Goal: Ask a question

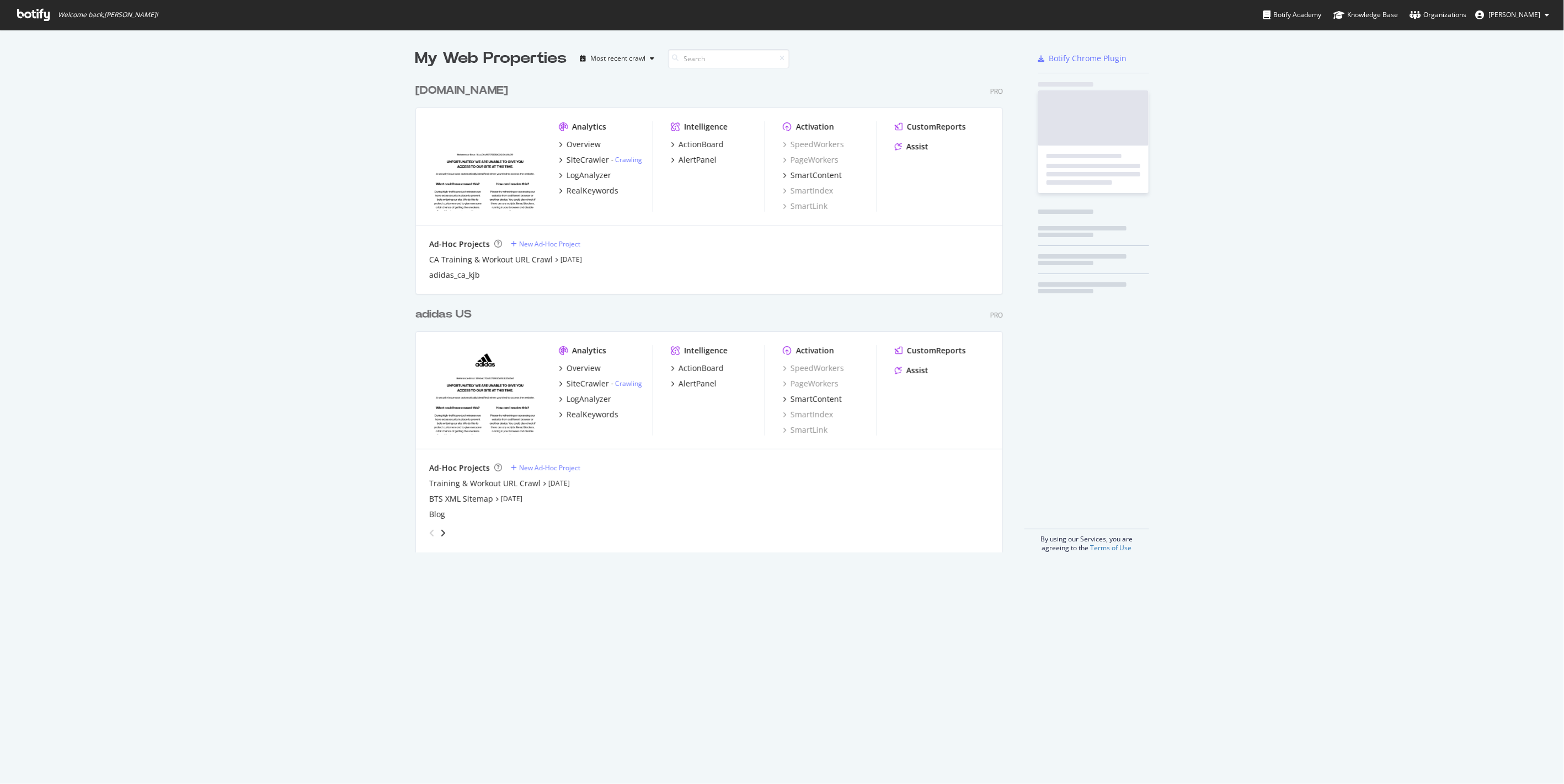
scroll to position [474, 587]
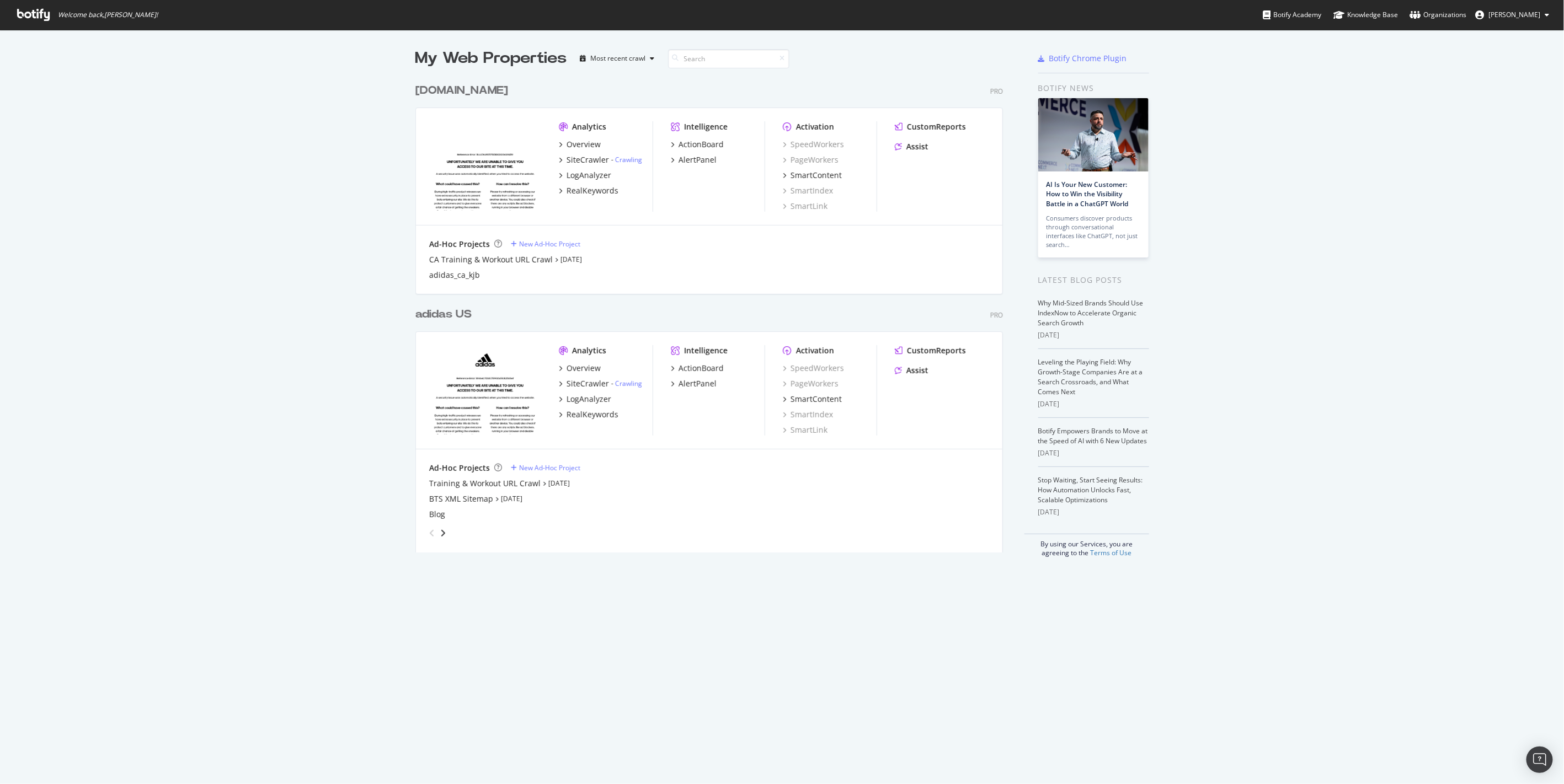
click at [442, 316] on div "adidas US" at bounding box center [443, 314] width 56 height 16
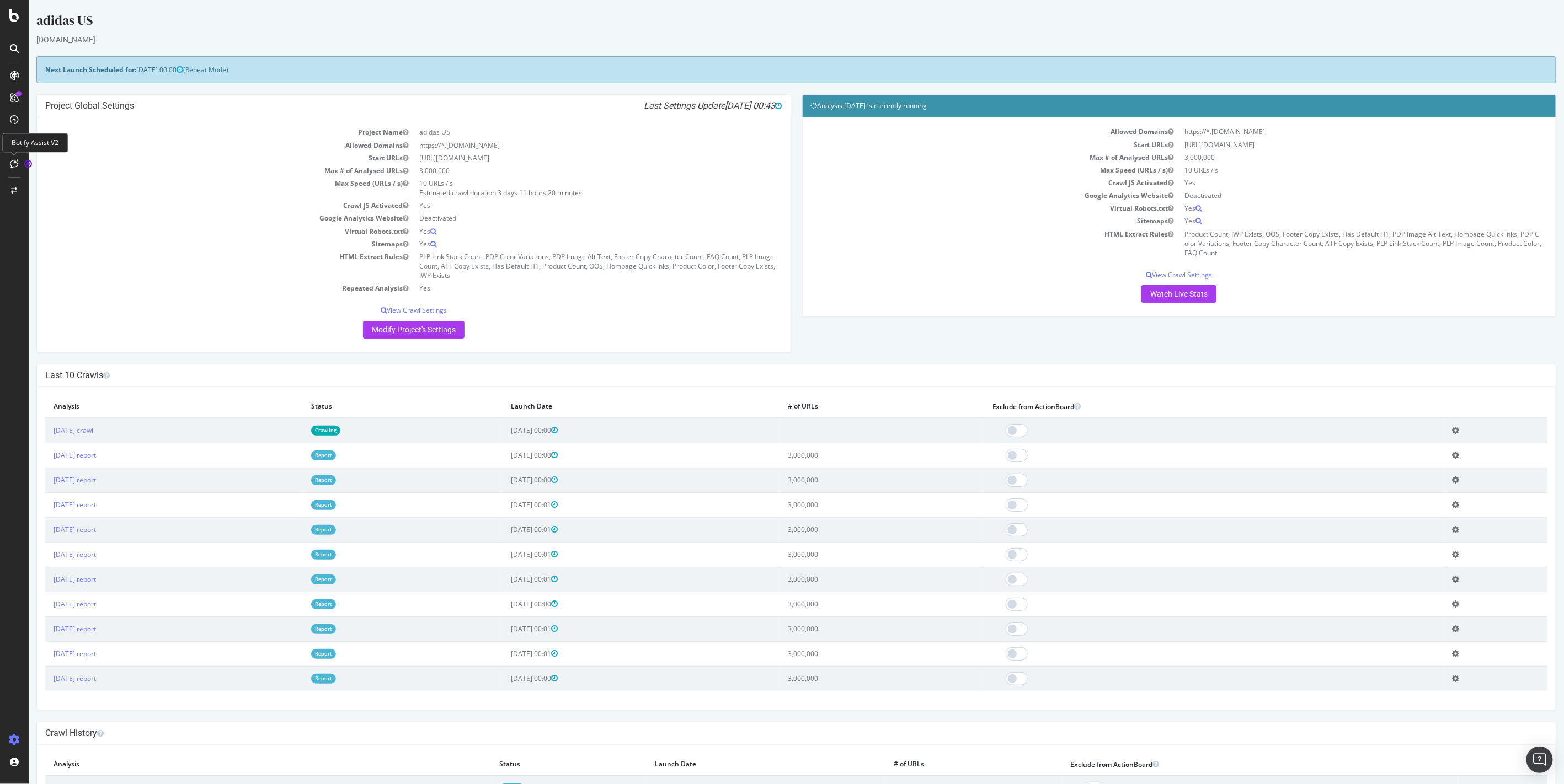
click at [12, 164] on icon at bounding box center [14, 164] width 8 height 9
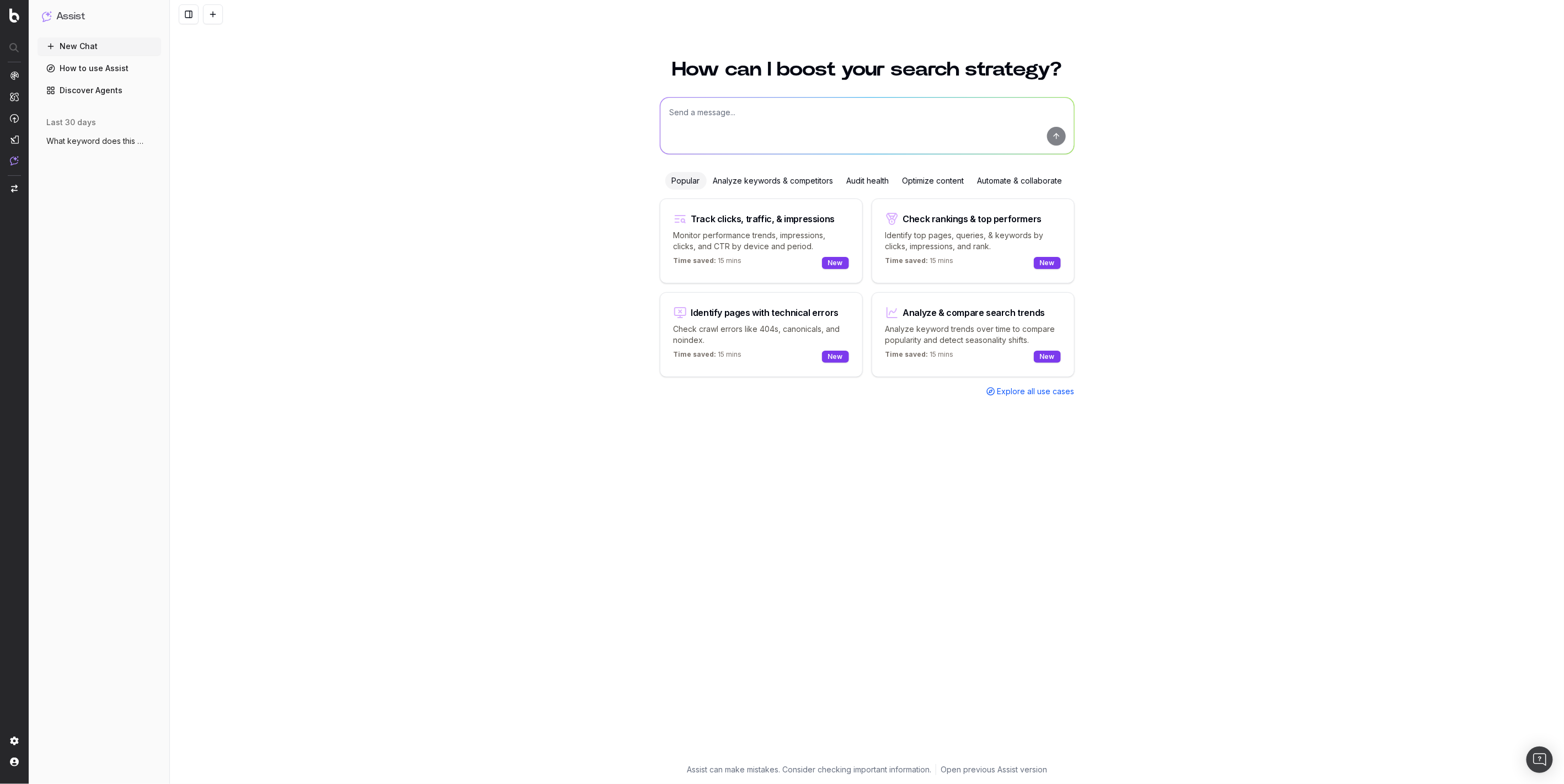
click at [866, 124] on textarea at bounding box center [867, 126] width 414 height 56
type textarea "H"
type textarea "What are seasonal terms related to sportswear, activewear, and athleisure?"
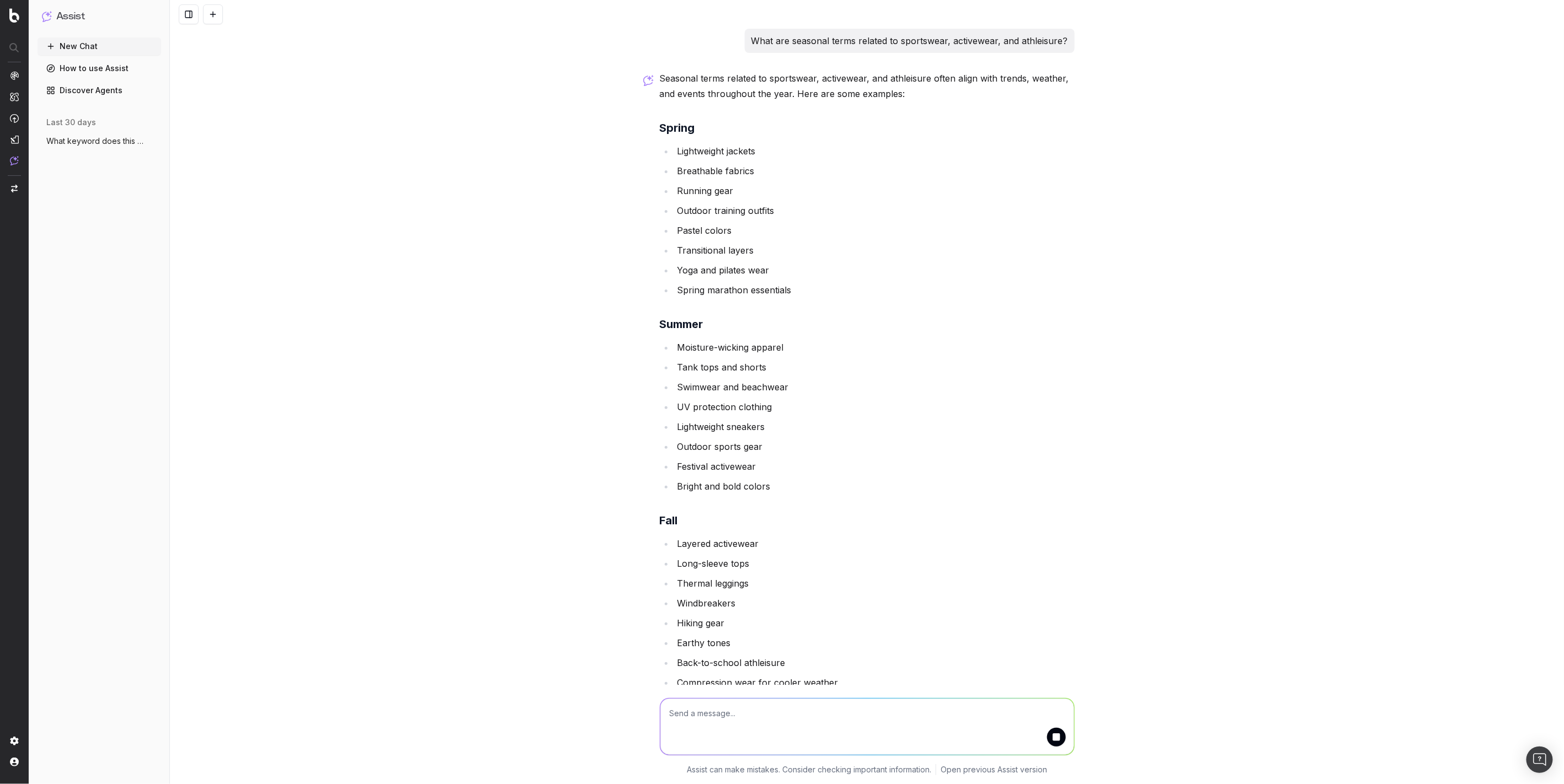
scroll to position [10, 0]
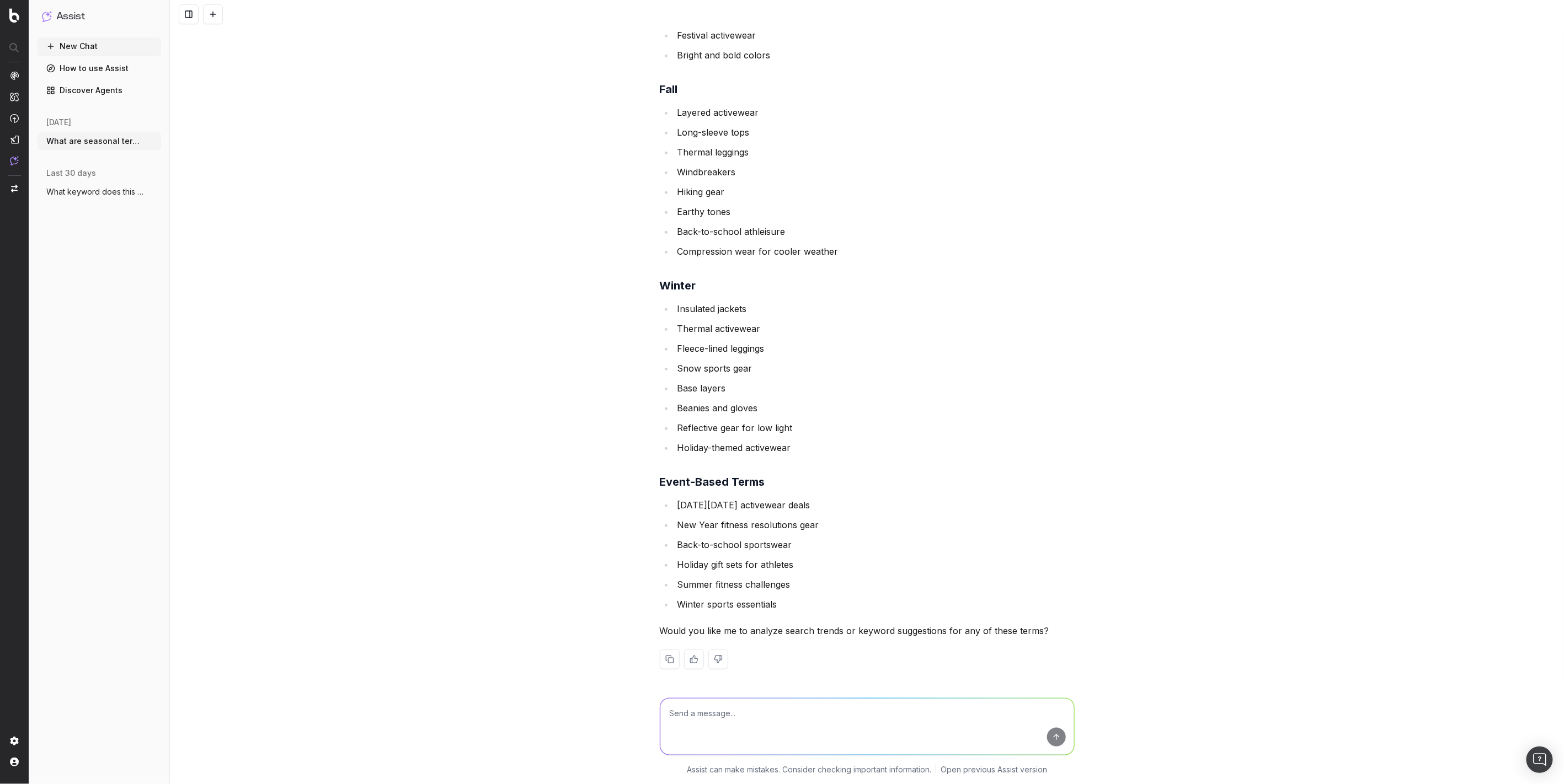
scroll to position [433, 0]
click at [746, 723] on textarea at bounding box center [867, 726] width 414 height 56
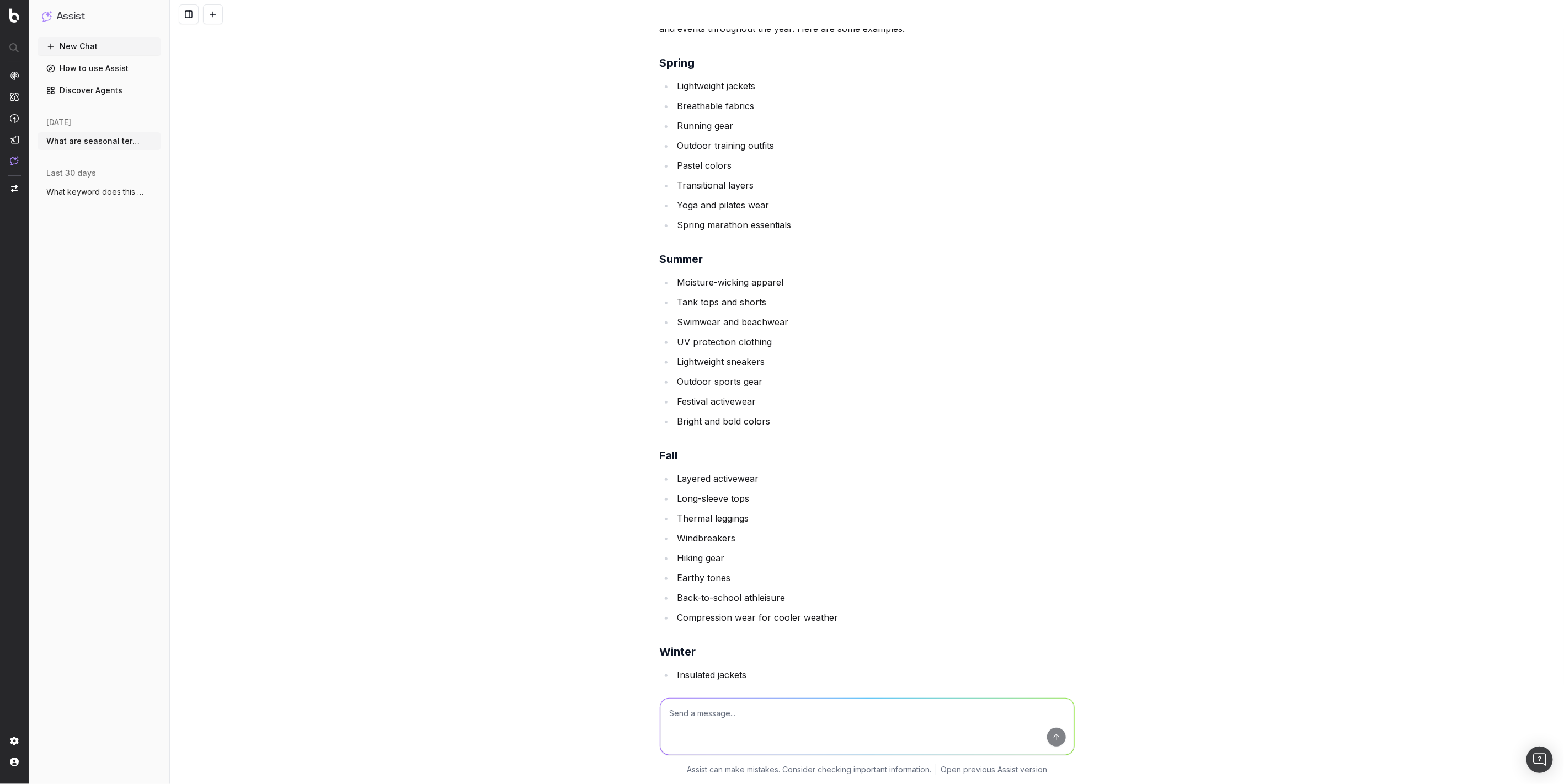
scroll to position [0, 0]
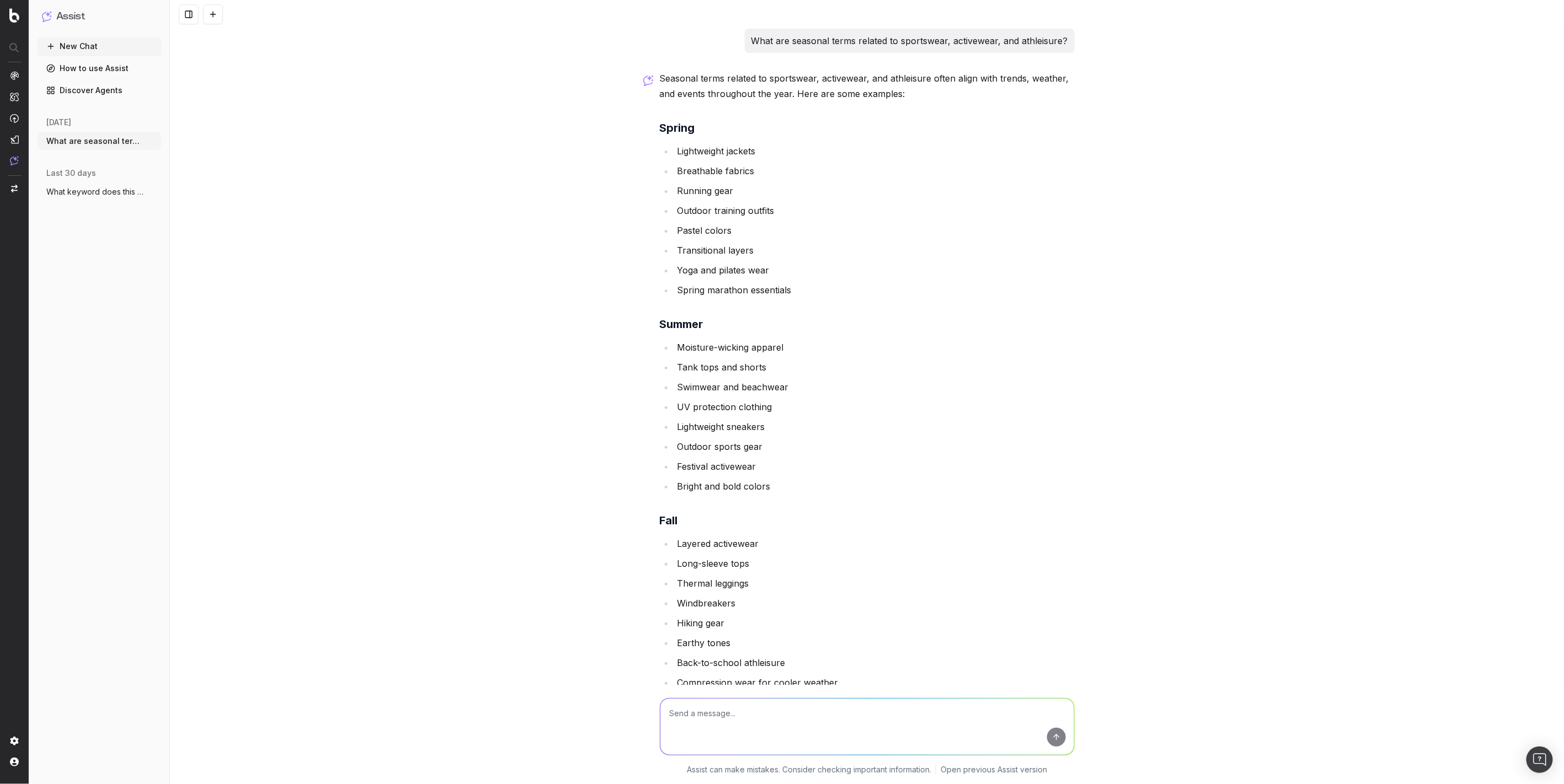
click at [796, 720] on textarea at bounding box center [867, 726] width 414 height 56
type textarea "n"
type textarea "How about juft for sportswear related terms?"
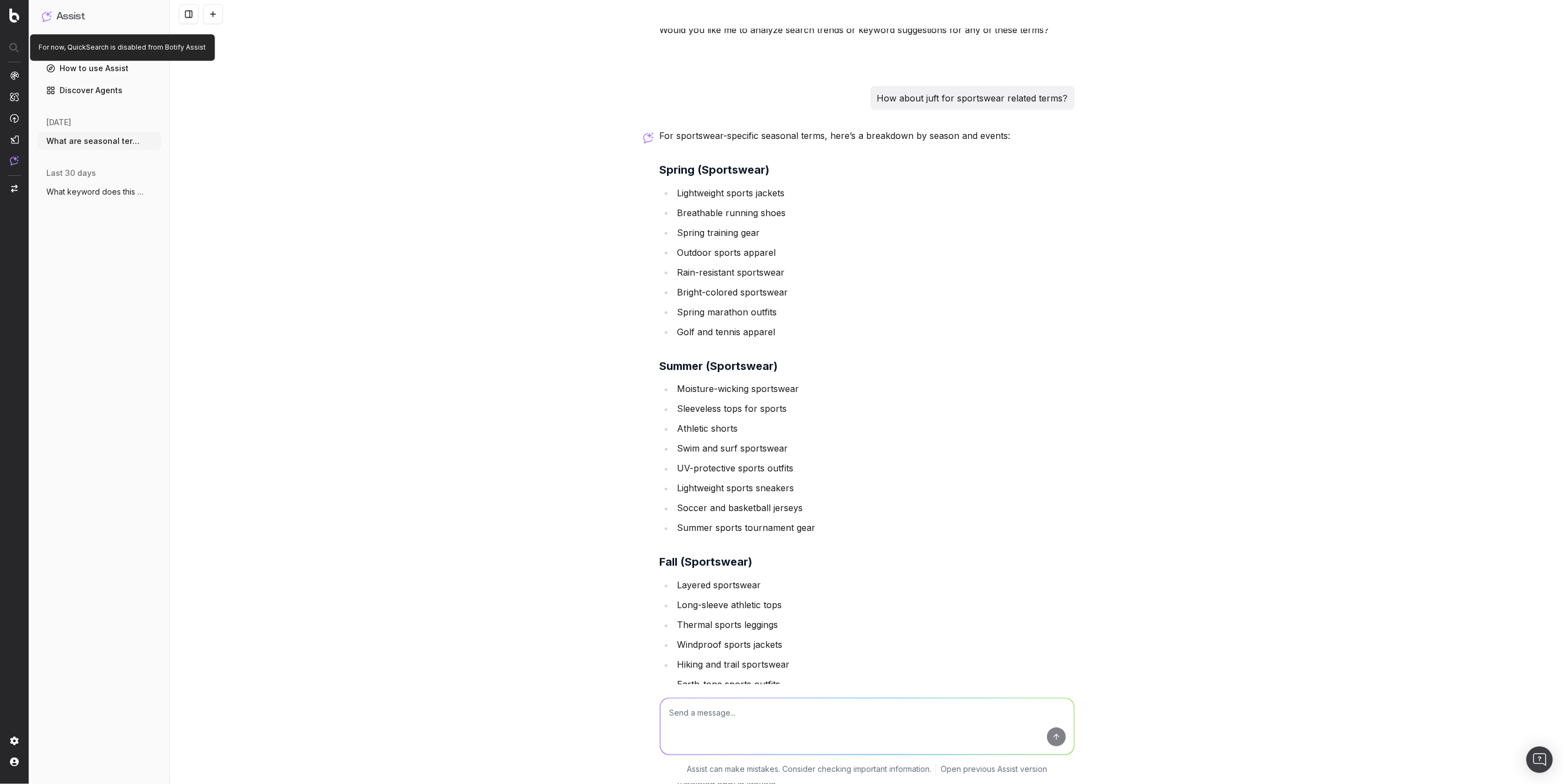
scroll to position [971, 0]
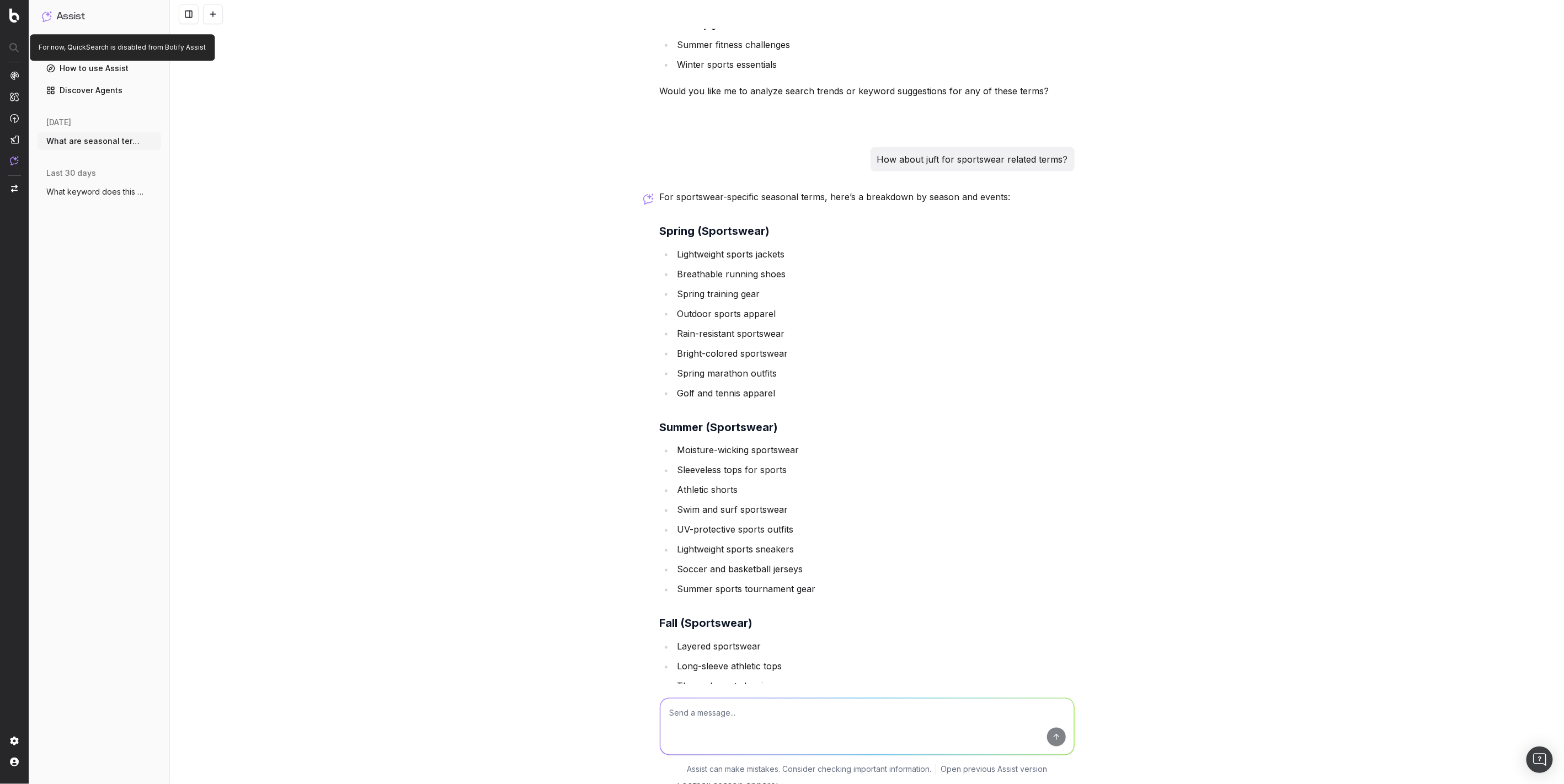
click at [870, 371] on li "Spring marathon outfits" at bounding box center [873, 372] width 400 height 15
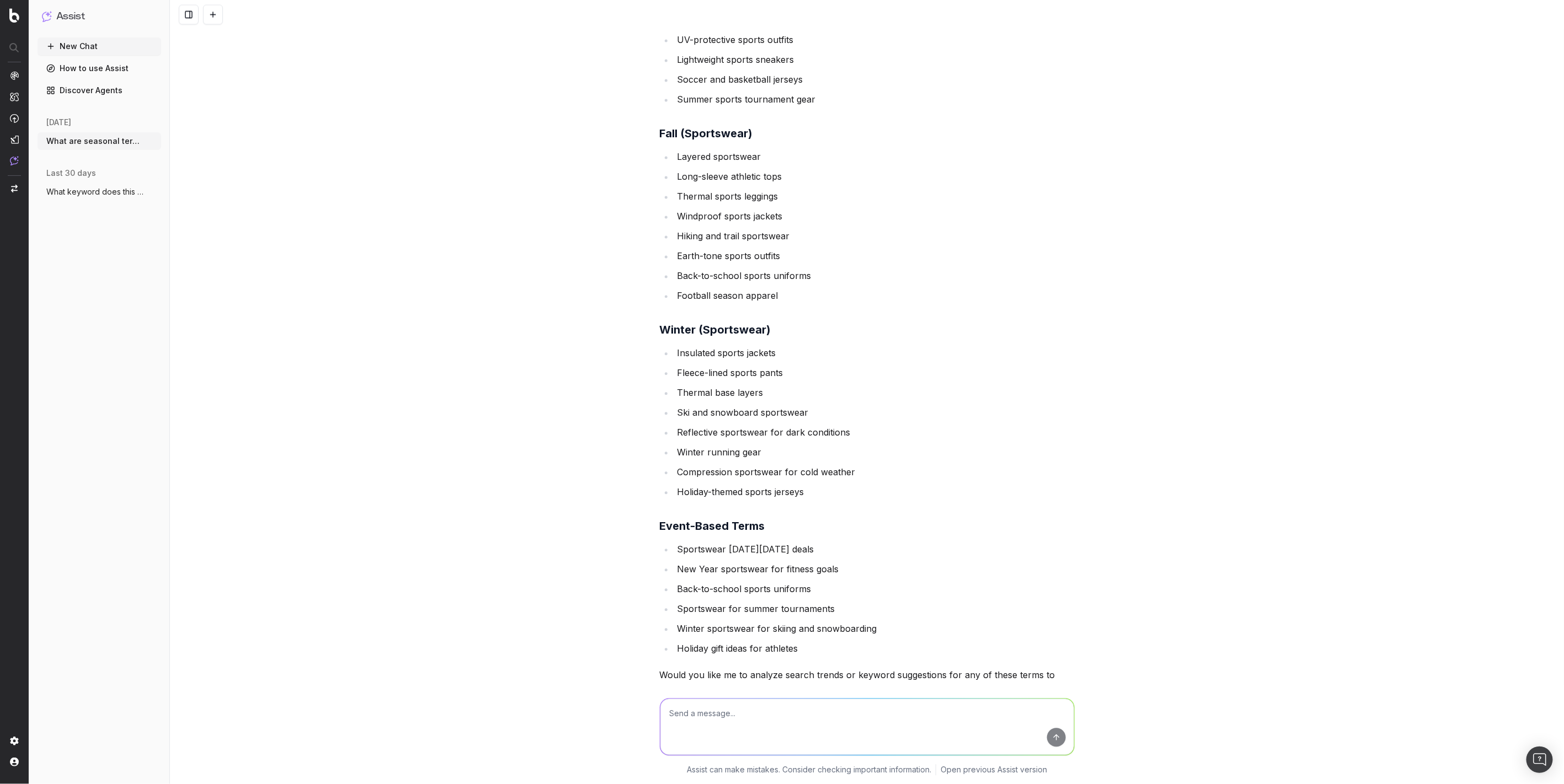
scroll to position [1523, 0]
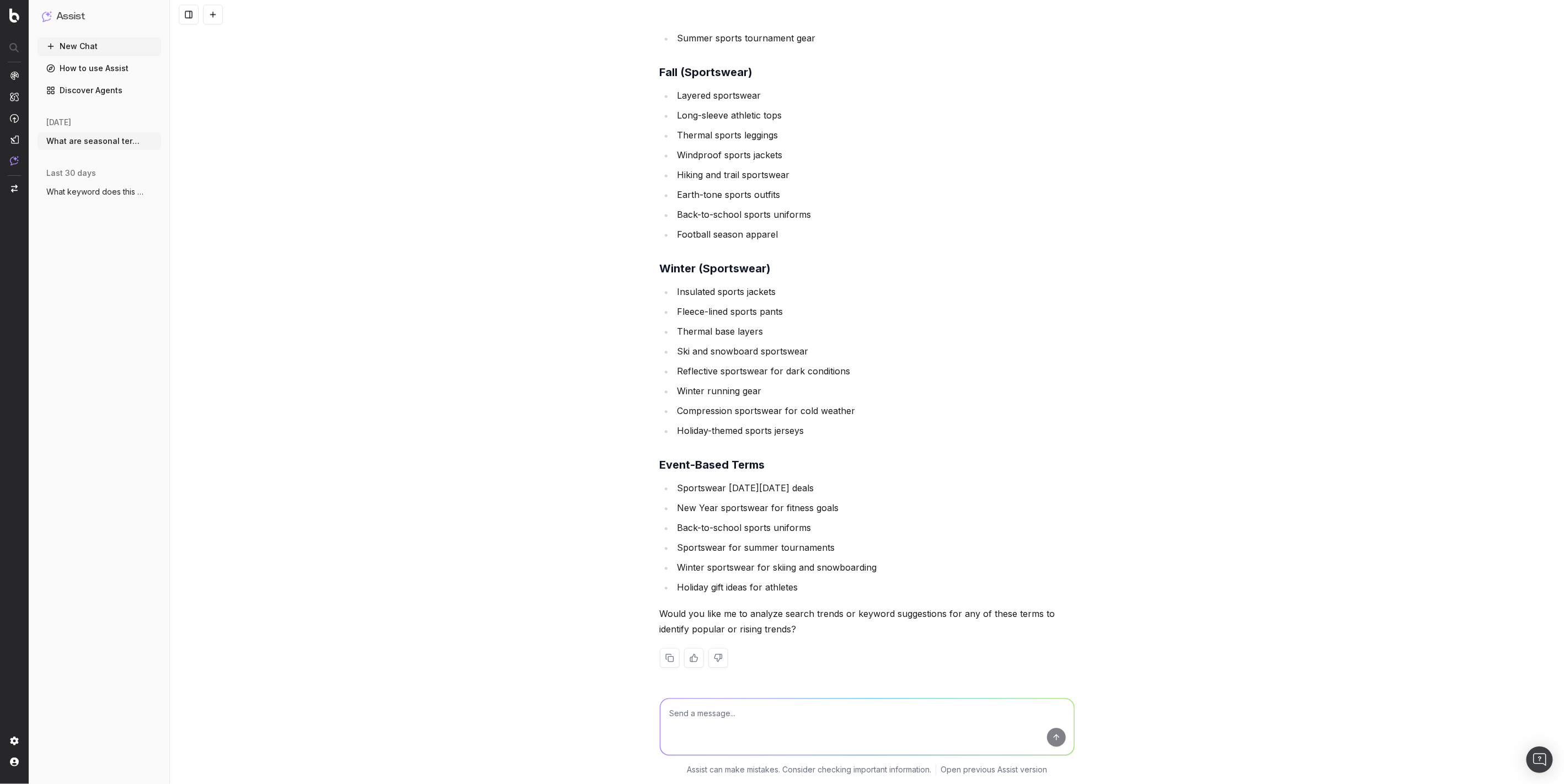
click at [798, 711] on textarea at bounding box center [867, 726] width 414 height 56
type textarea "yes analyze search trends"
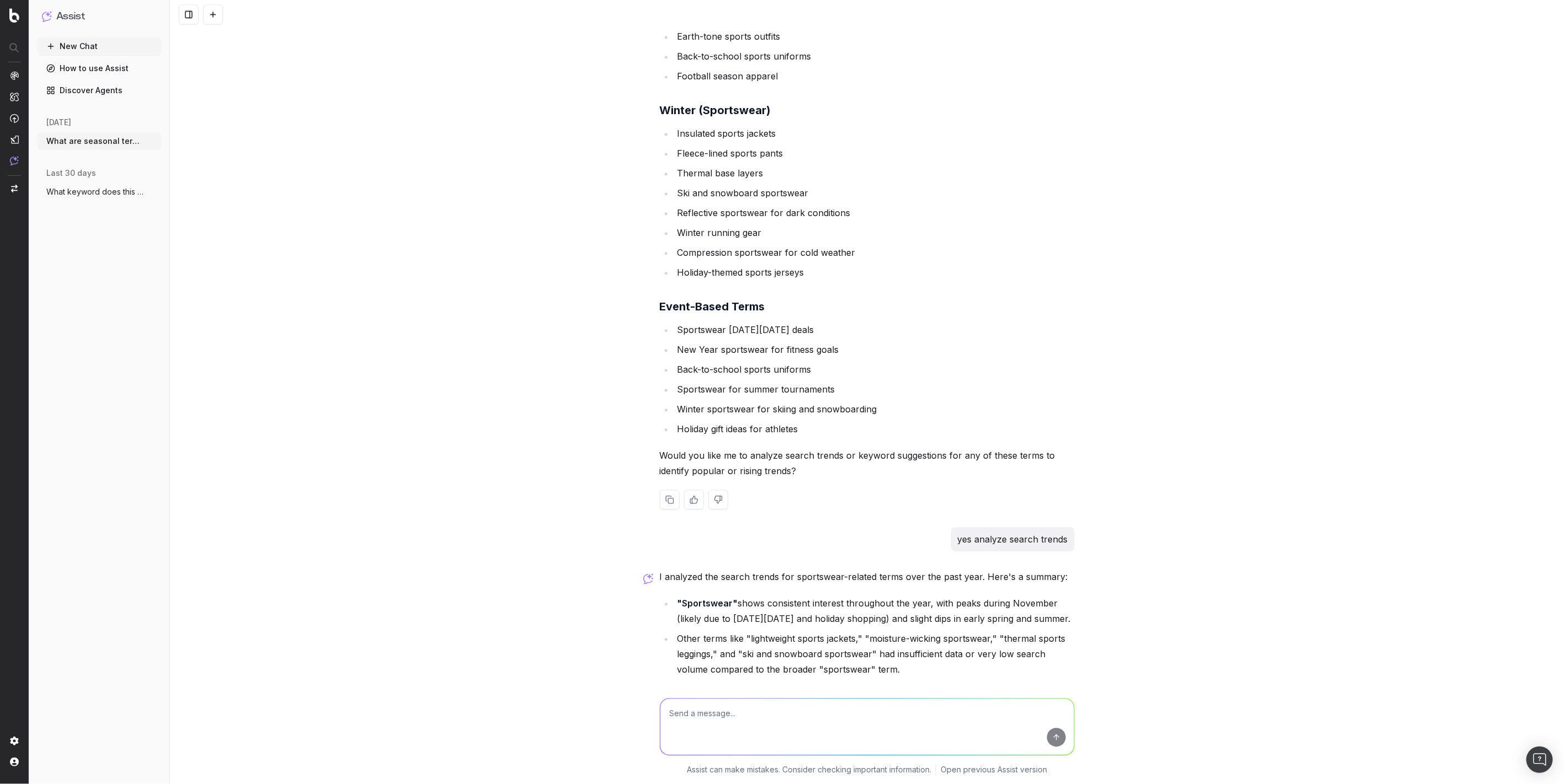
scroll to position [1787, 0]
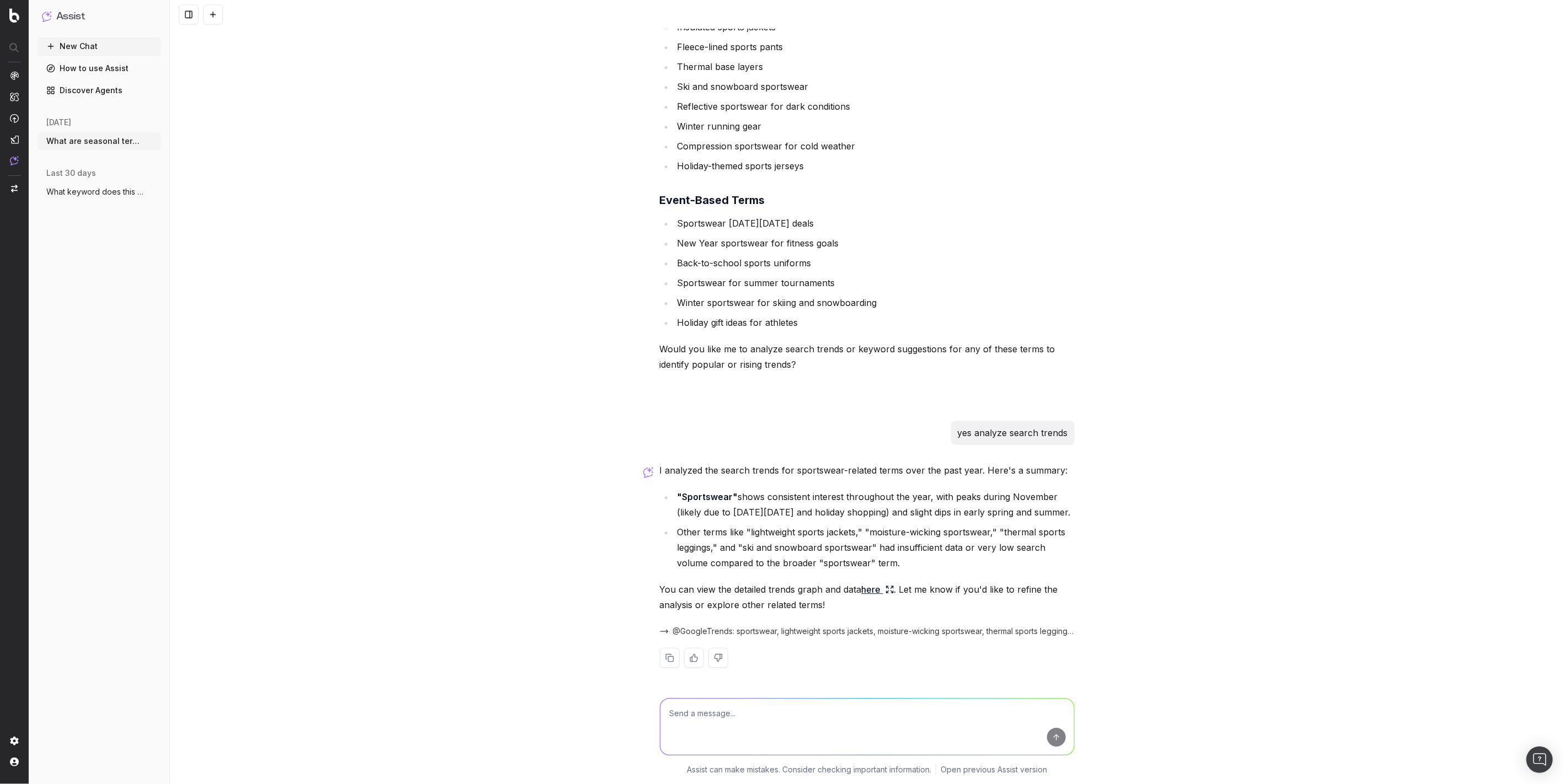
click at [872, 590] on link "here" at bounding box center [878, 589] width 33 height 15
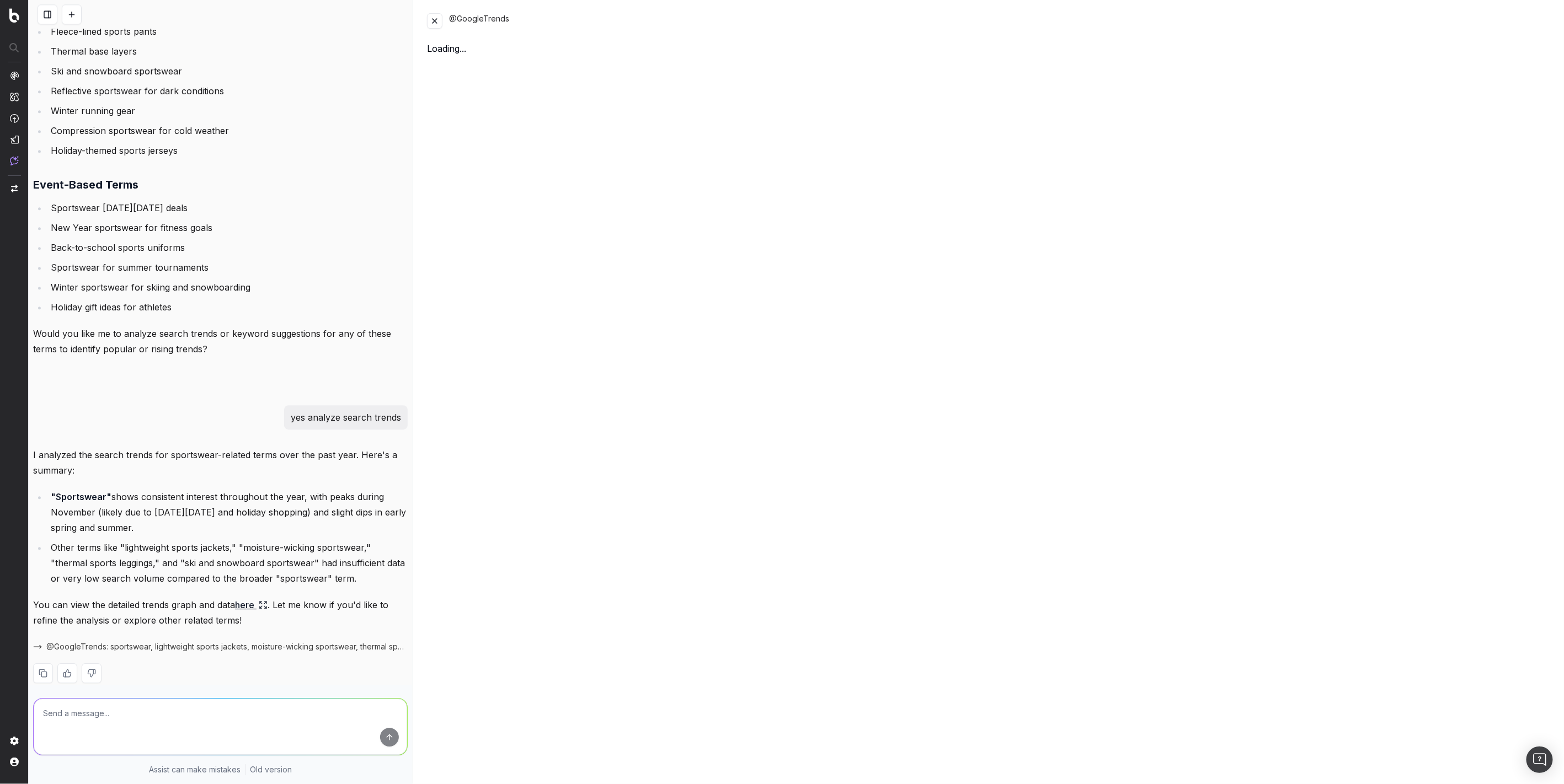
scroll to position [1802, 0]
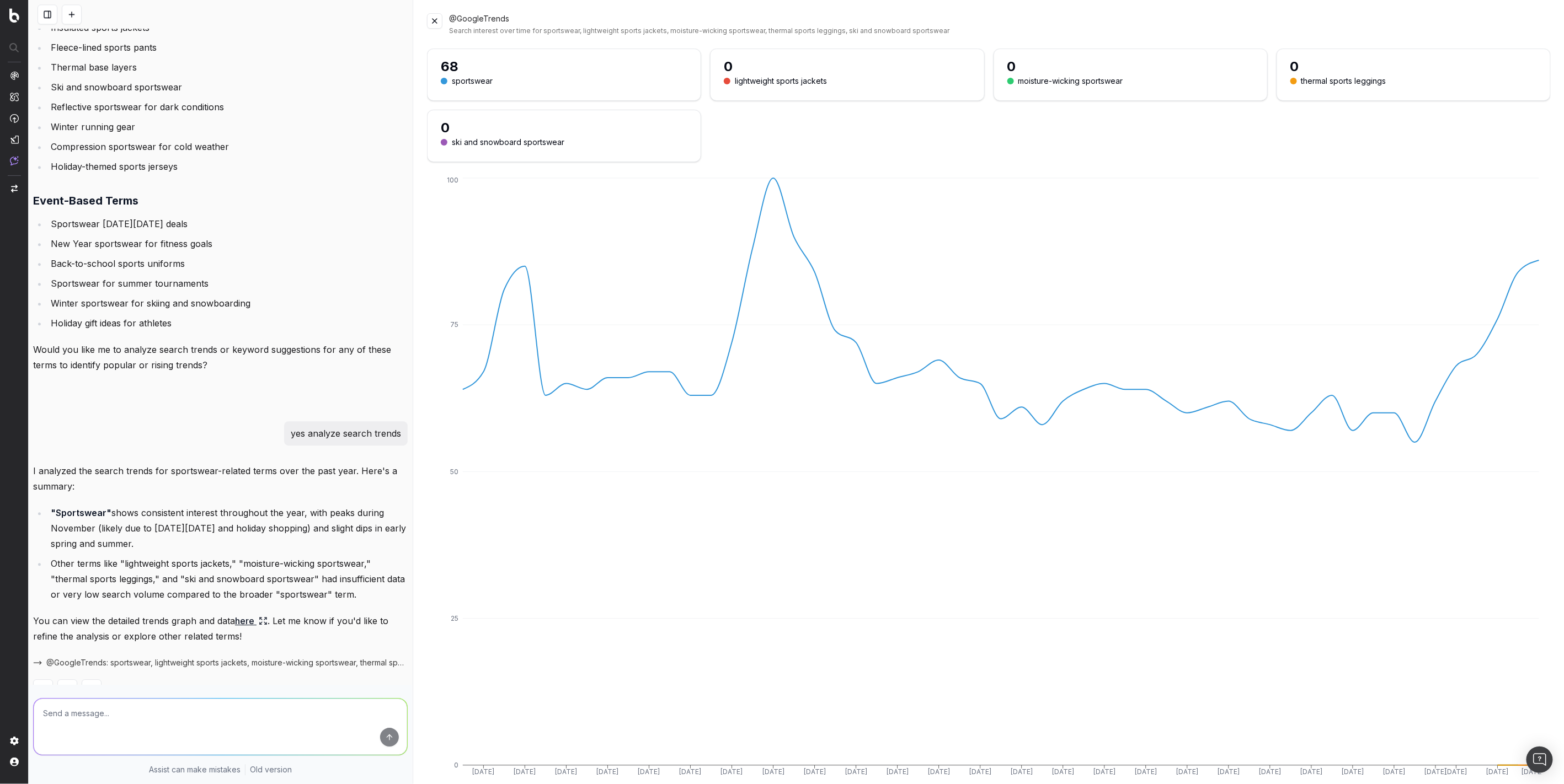
click at [467, 85] on div "sportswear" at bounding box center [472, 81] width 41 height 12
click at [756, 83] on div "lightweight sports jackets" at bounding box center [780, 81] width 92 height 12
click at [1362, 79] on div "thermal sports leggings" at bounding box center [1343, 81] width 85 height 12
click at [430, 25] on button at bounding box center [434, 20] width 15 height 15
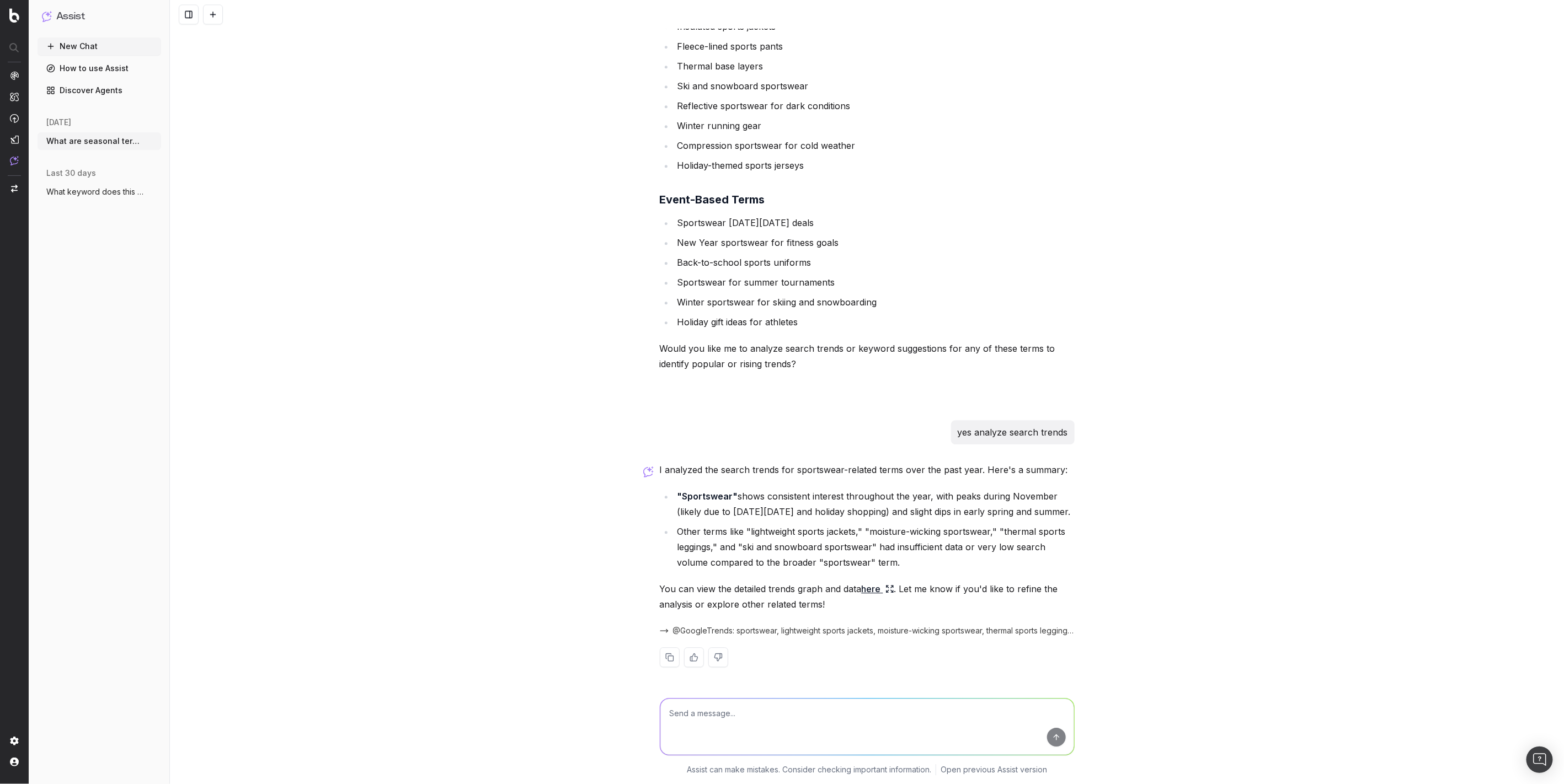
scroll to position [1787, 0]
click at [1028, 706] on textarea at bounding box center [867, 726] width 414 height 56
type textarea "can you analyze trend data I exported from semrush"
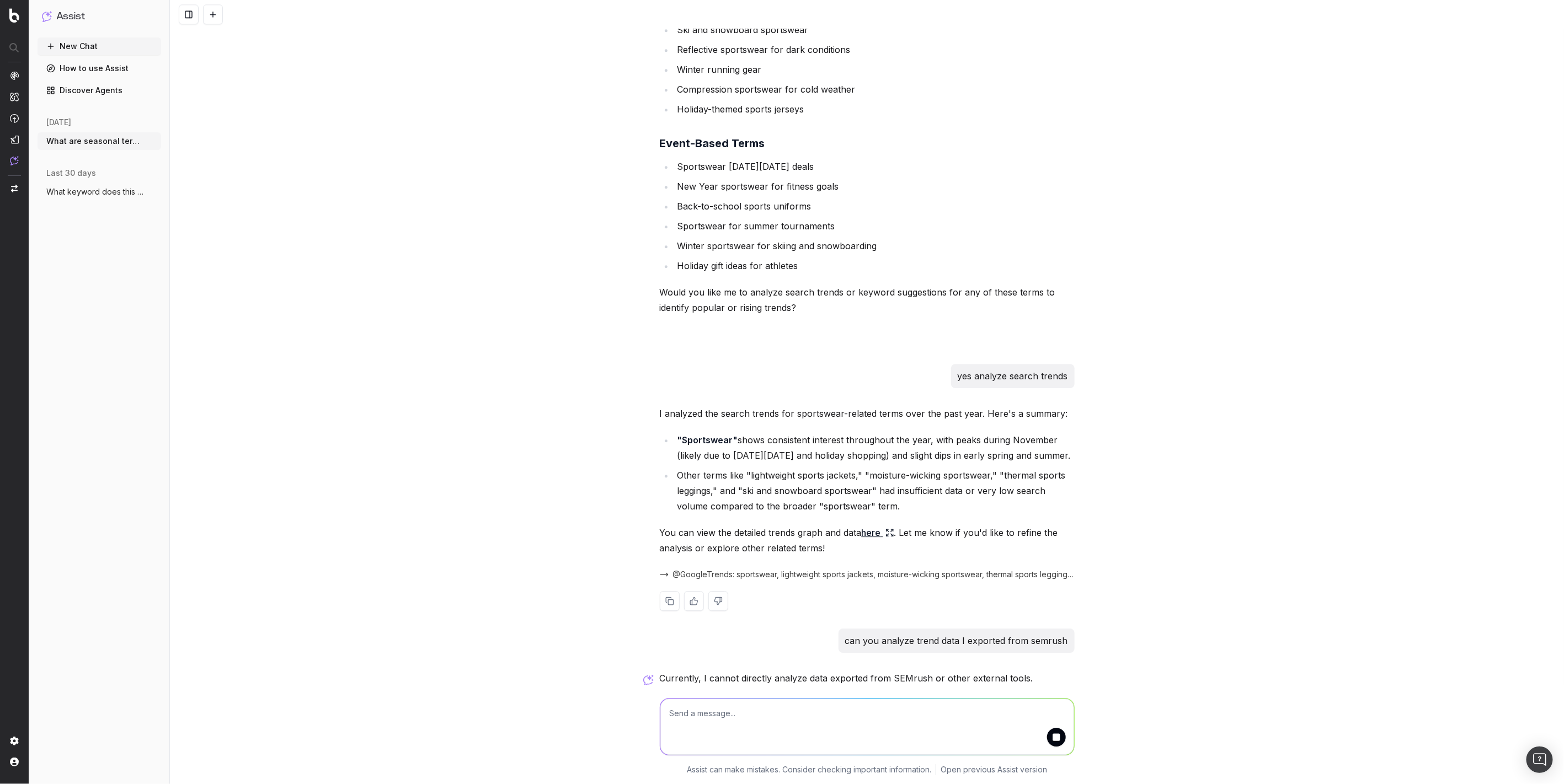
scroll to position [1855, 0]
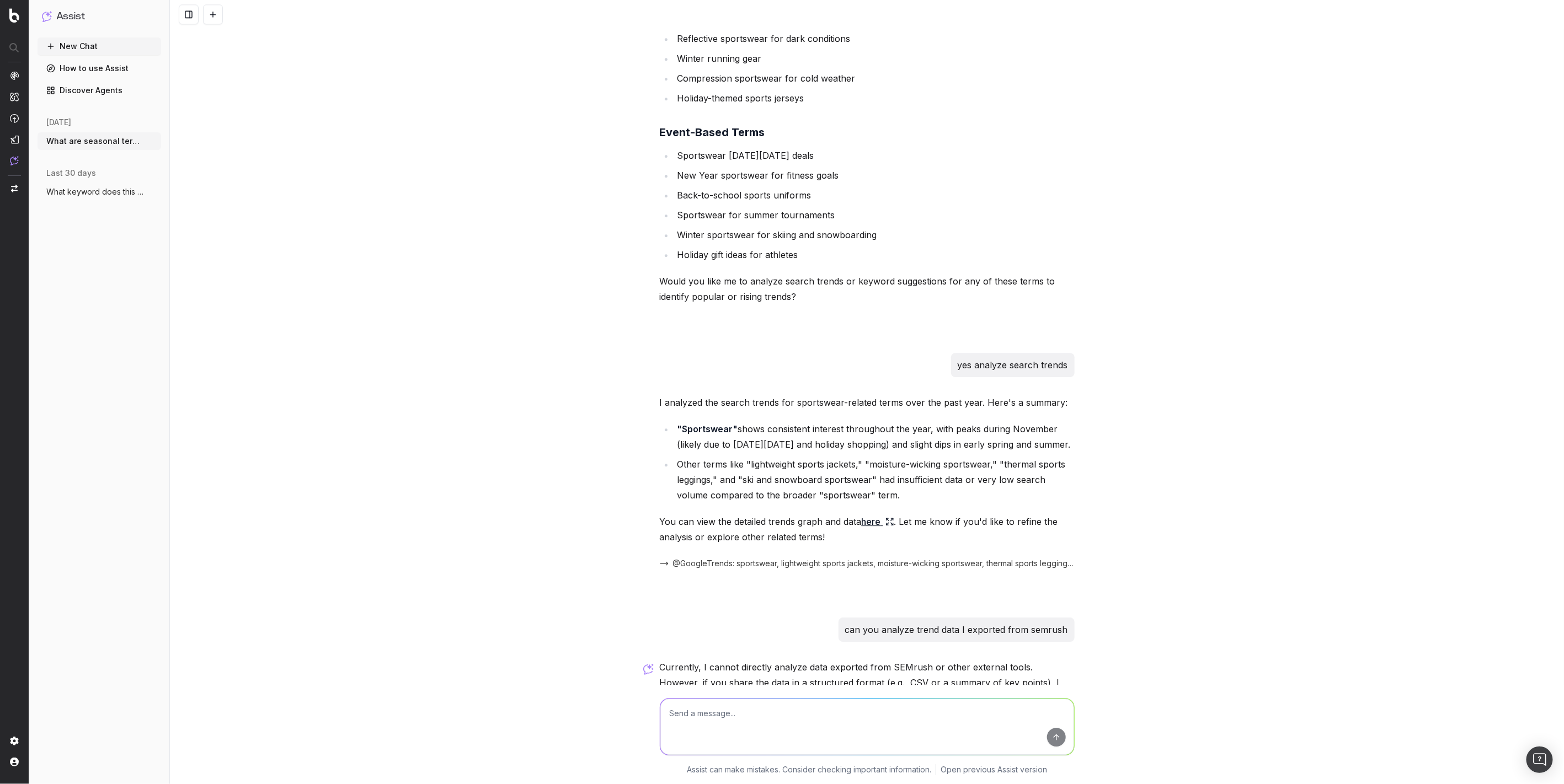
click at [1054, 738] on textarea at bounding box center [867, 726] width 414 height 56
type textarea "I have it in excel file"
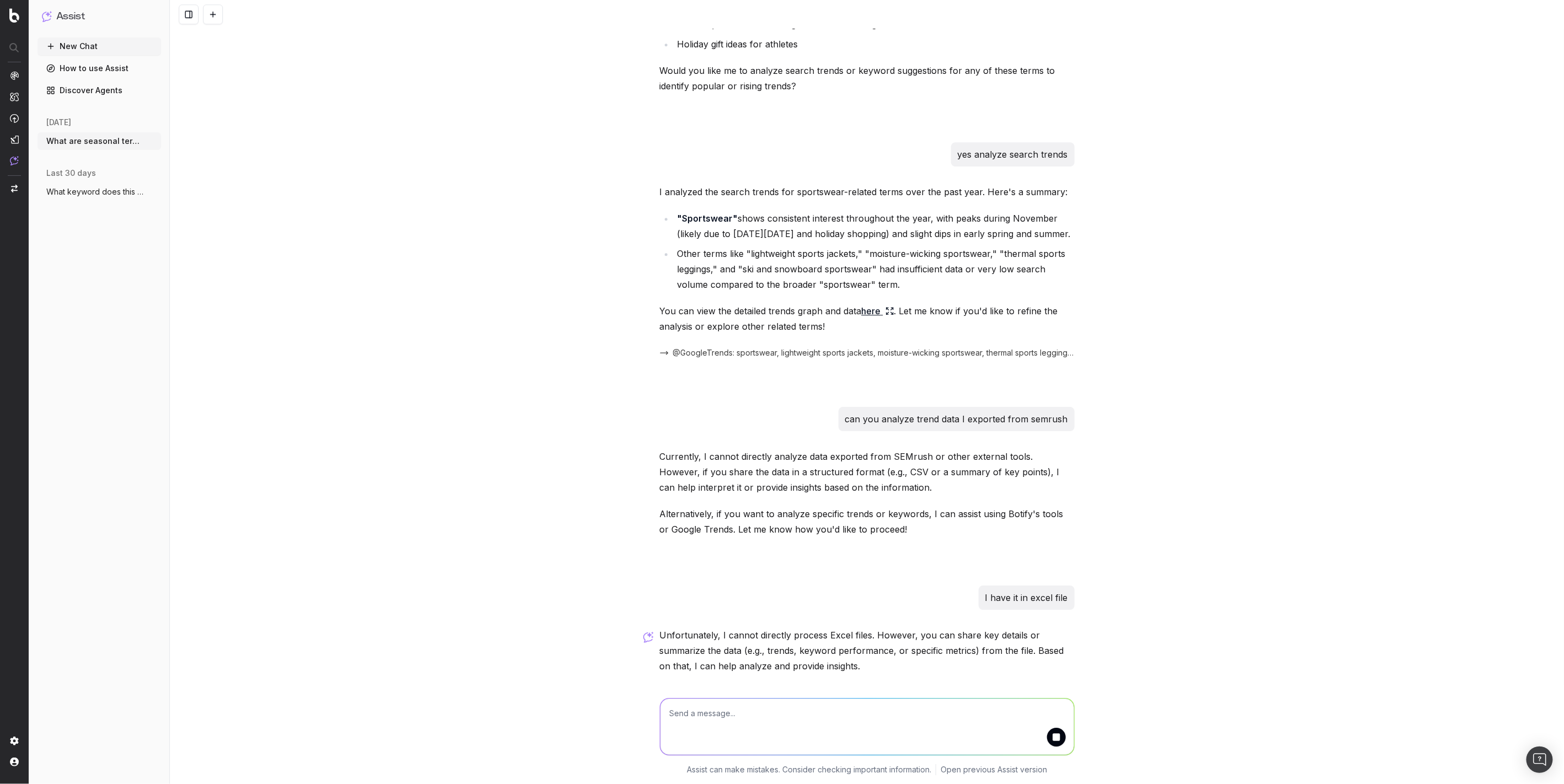
scroll to position [2080, 0]
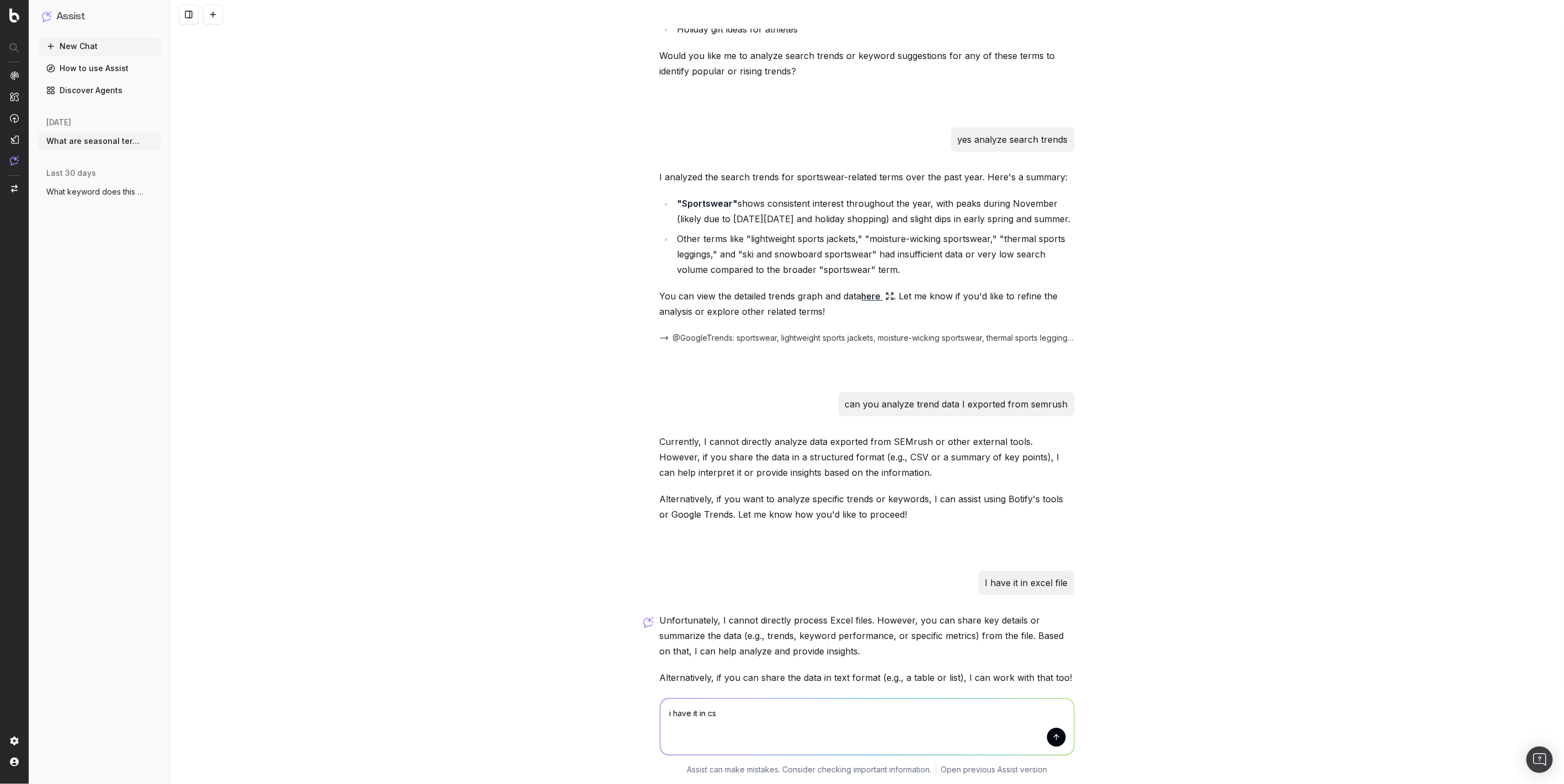
type textarea "i have it in csv"
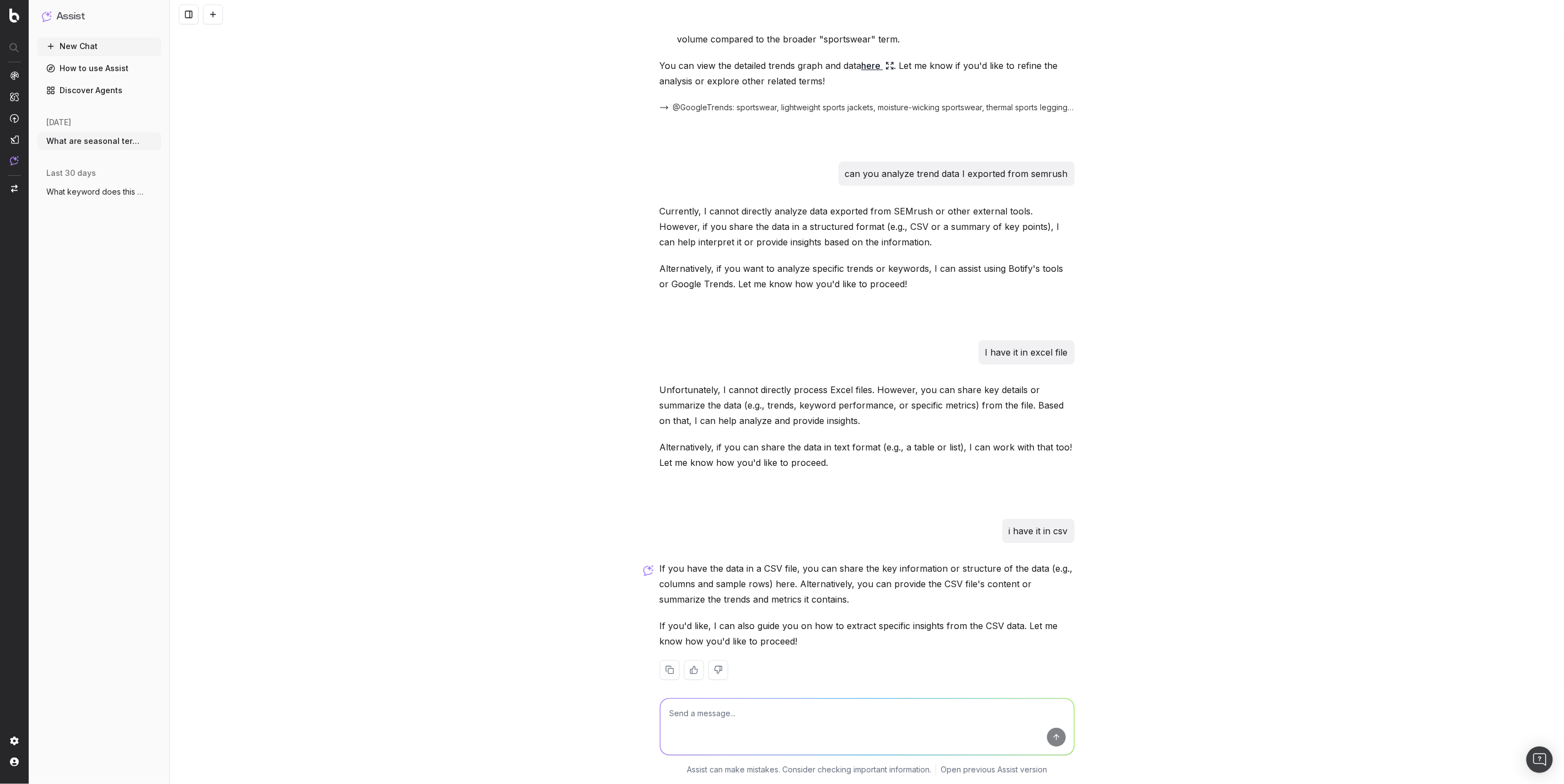
scroll to position [2323, 0]
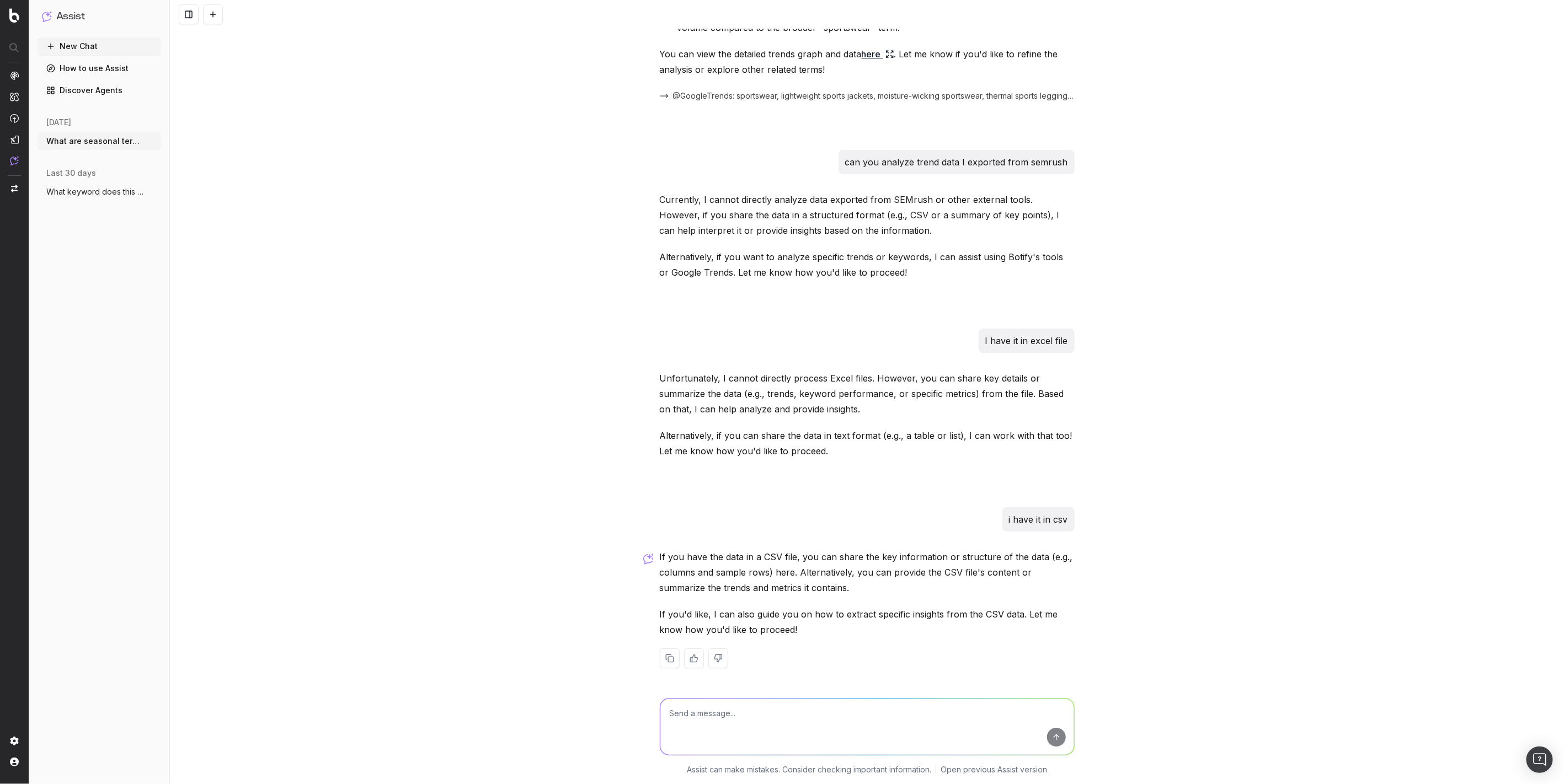
click at [1052, 735] on textarea at bounding box center [867, 726] width 414 height 56
click at [820, 715] on textarea at bounding box center [867, 726] width 414 height 56
click at [1040, 737] on textarea at bounding box center [867, 726] width 414 height 56
drag, startPoint x: 1027, startPoint y: 729, endPoint x: 955, endPoint y: 731, distance: 72.0
click at [955, 731] on textarea at bounding box center [867, 726] width 414 height 56
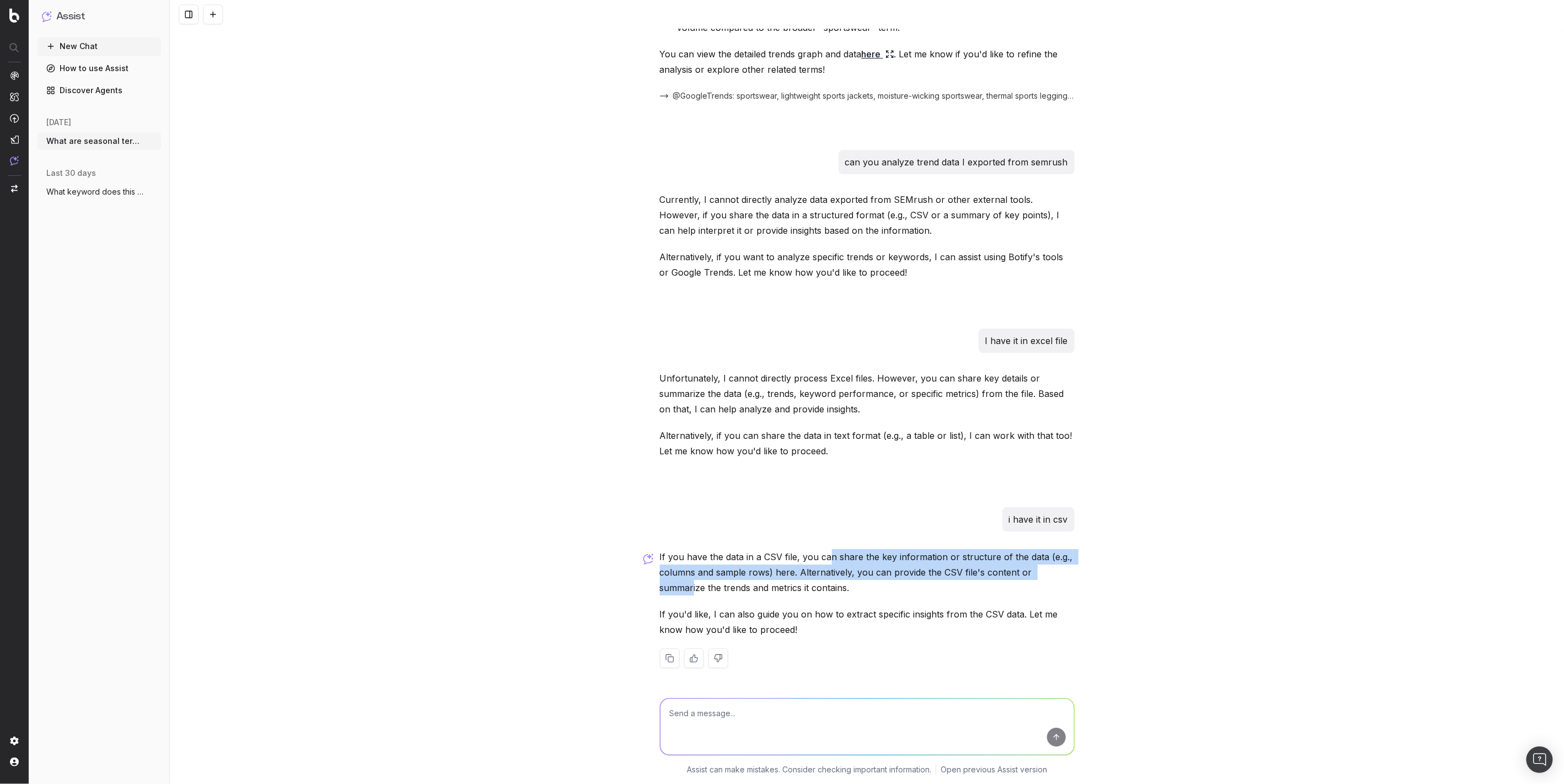
drag, startPoint x: 821, startPoint y: 549, endPoint x: 1055, endPoint y: 570, distance: 234.9
click at [1055, 570] on p "If you have the data in a CSV file, you can share the key information or struct…" at bounding box center [866, 572] width 414 height 46
drag, startPoint x: 1055, startPoint y: 570, endPoint x: 918, endPoint y: 646, distance: 156.7
click at [927, 645] on div "If you have the data in a CSV file, you can share the key information or struct…" at bounding box center [866, 617] width 414 height 136
click at [730, 725] on textarea at bounding box center [867, 726] width 414 height 56
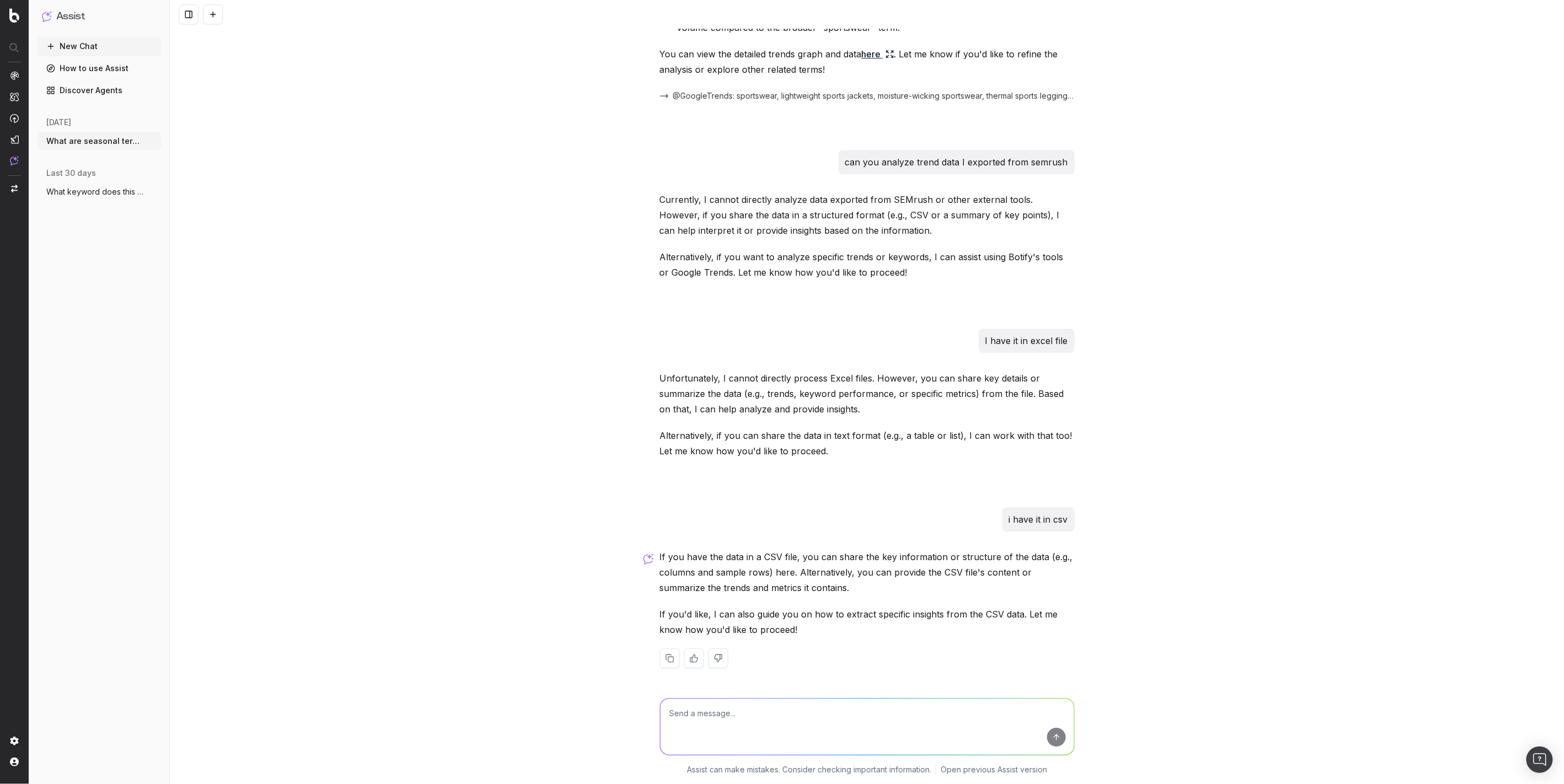
click at [1056, 742] on textarea at bounding box center [867, 726] width 414 height 56
type textarea "here is the"
drag, startPoint x: 713, startPoint y: 722, endPoint x: 626, endPoint y: 704, distance: 88.8
click at [626, 706] on div "here is the here is the Assist can make mistakes. Consider checking important i…" at bounding box center [867, 734] width 1394 height 99
drag, startPoint x: 748, startPoint y: 714, endPoint x: 723, endPoint y: 717, distance: 25.2
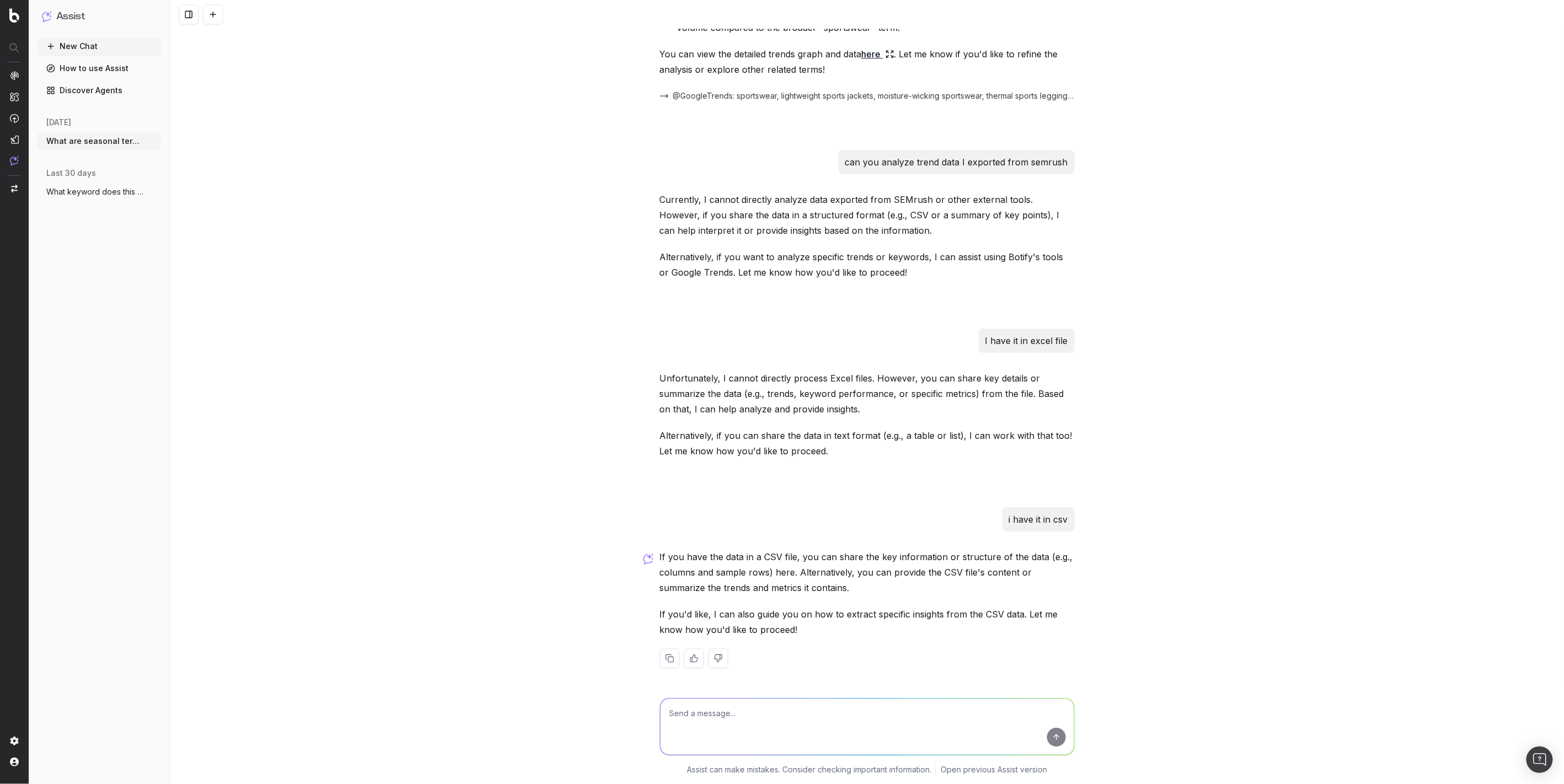
click at [723, 717] on textarea at bounding box center [867, 726] width 414 height 56
drag, startPoint x: 1342, startPoint y: 231, endPoint x: 1341, endPoint y: 222, distance: 9.1
click at [1342, 231] on div "What are seasonal terms related to sportswear, activewear, and athleisure? Seas…" at bounding box center [867, 392] width 1394 height 784
click at [773, 722] on textarea at bounding box center [867, 726] width 414 height 56
type textarea "how do i upload"
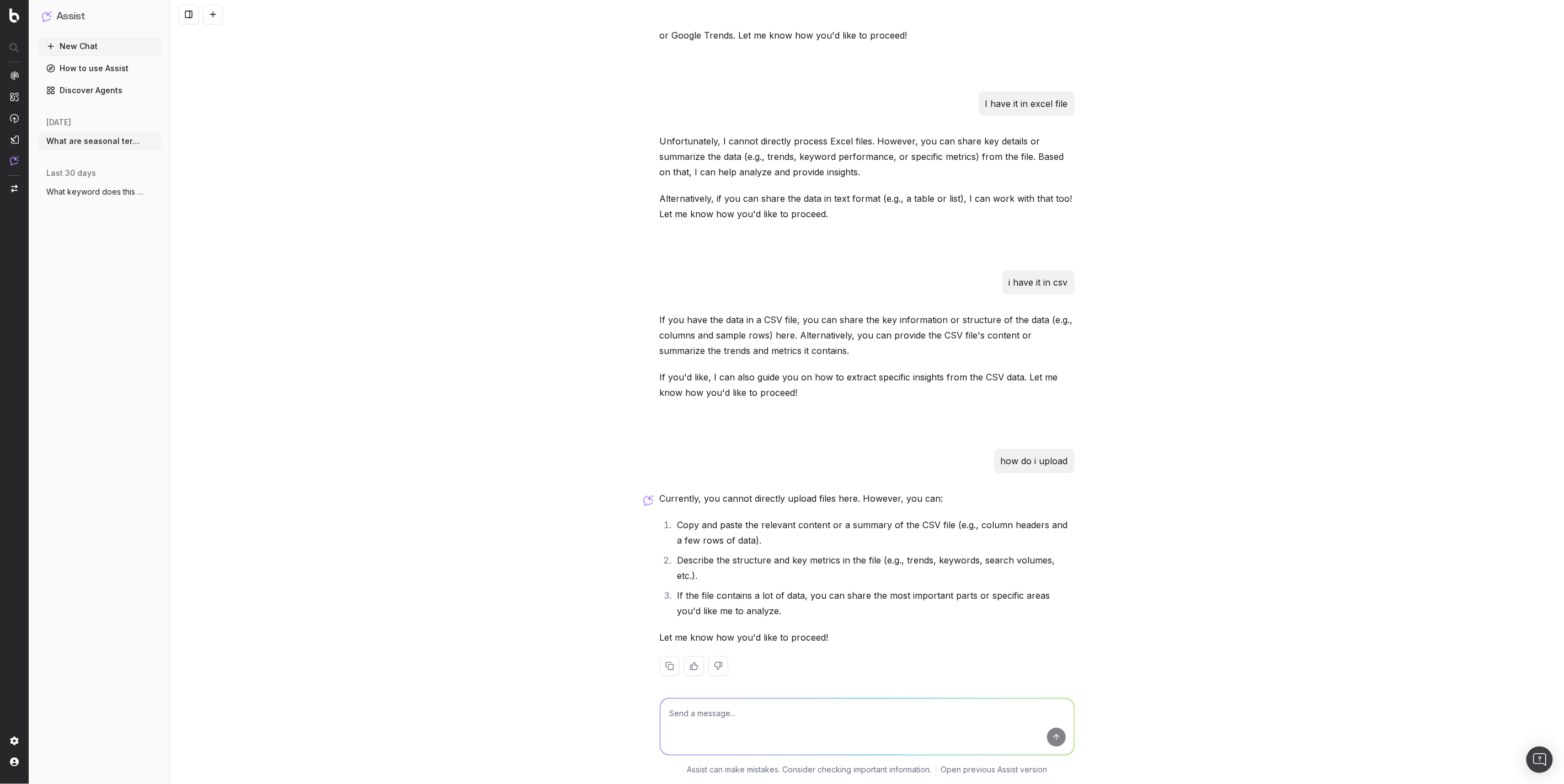
scroll to position [2568, 0]
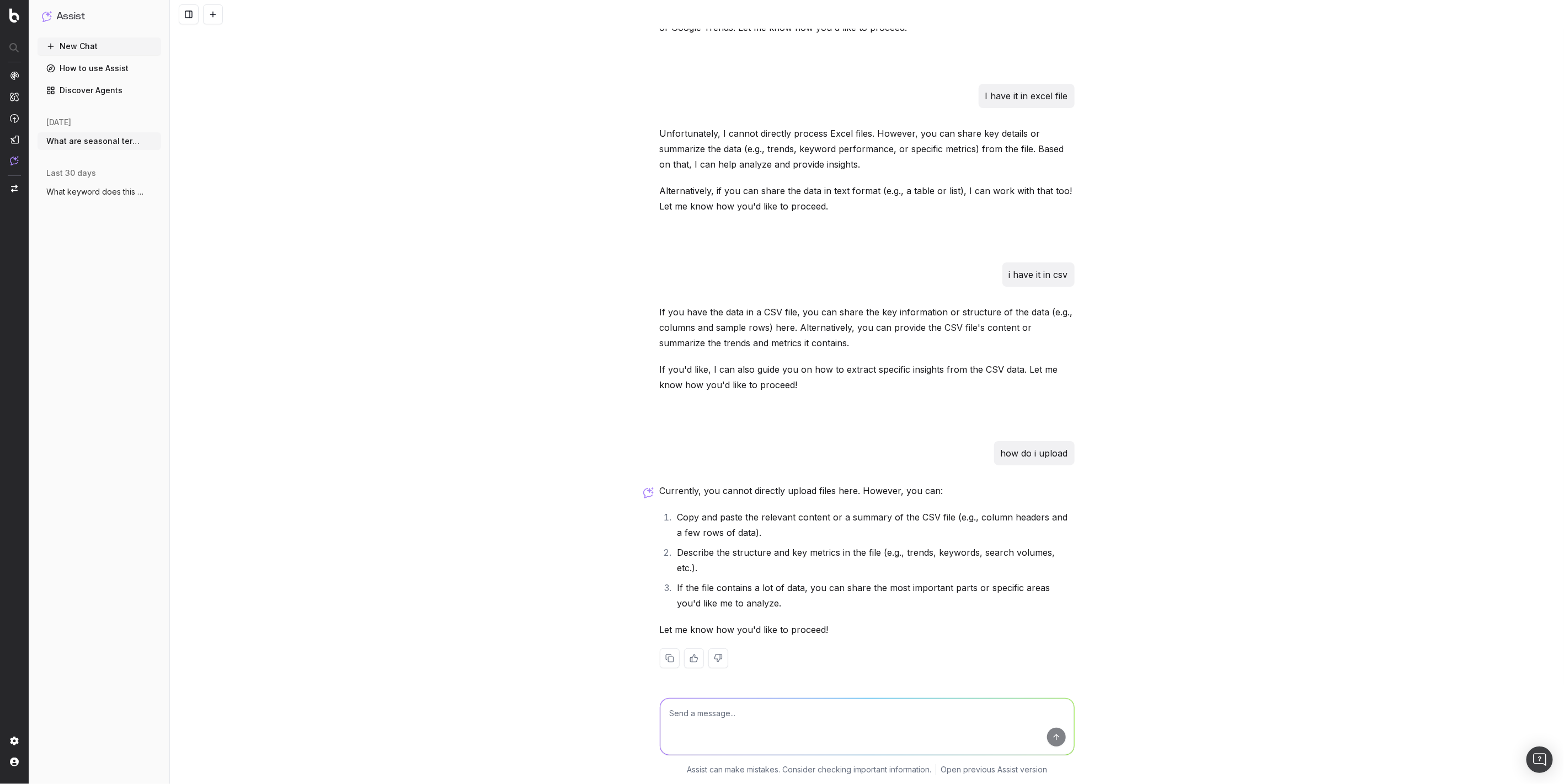
click at [741, 711] on textarea at bounding box center [867, 726] width 414 height 56
paste textarea "Keyword Intent Volume Trend activewear Commercial 14800 0.30,0.83,0.36,0.36,0.4…"
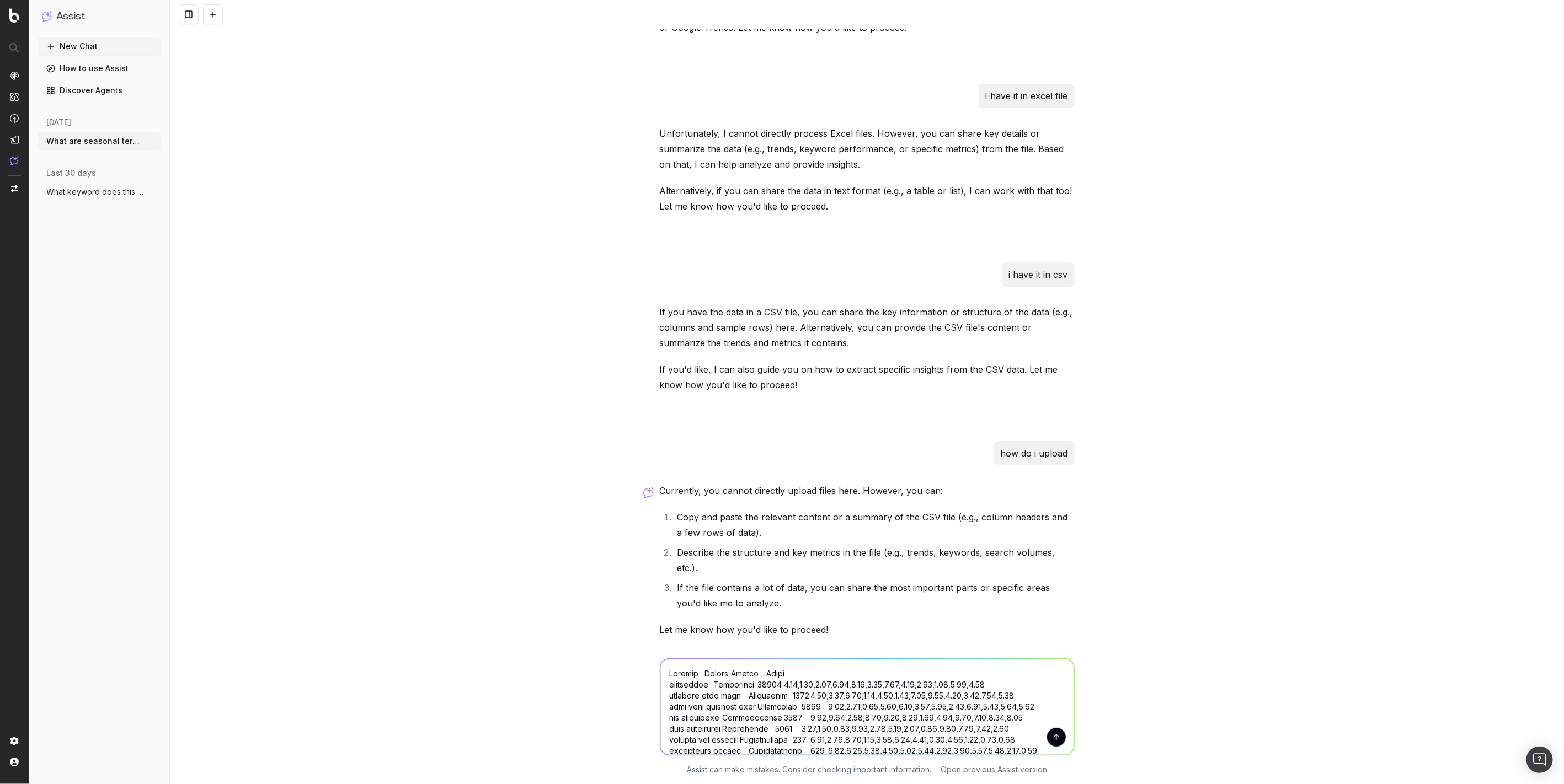
scroll to position [5147, 0]
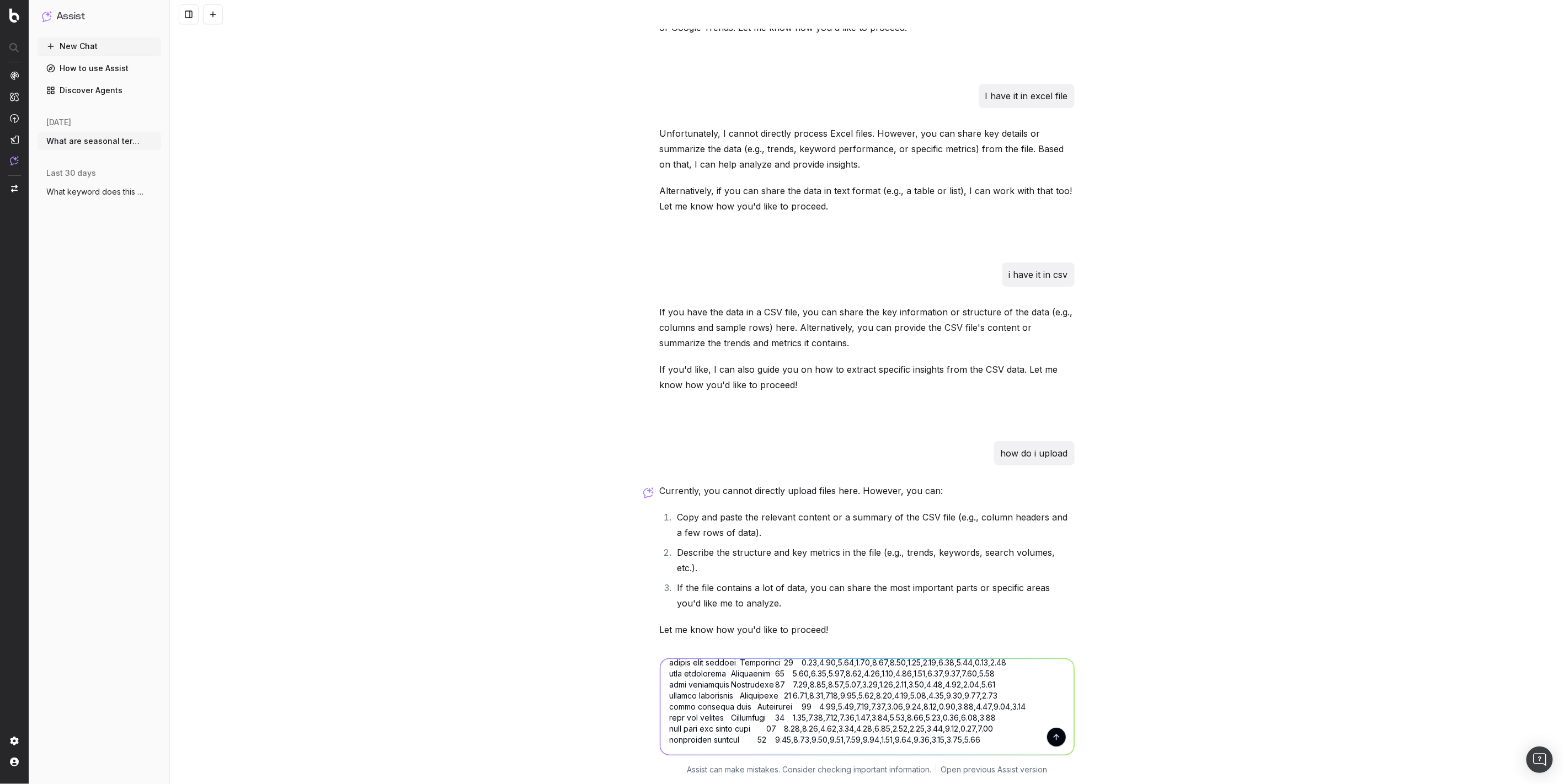
type textarea "Keyword Intent Volume Trend activewear Commercial 14800 0.30,0.83,0.36,0.36,0.4…"
click at [1054, 738] on button "submit" at bounding box center [1056, 737] width 19 height 19
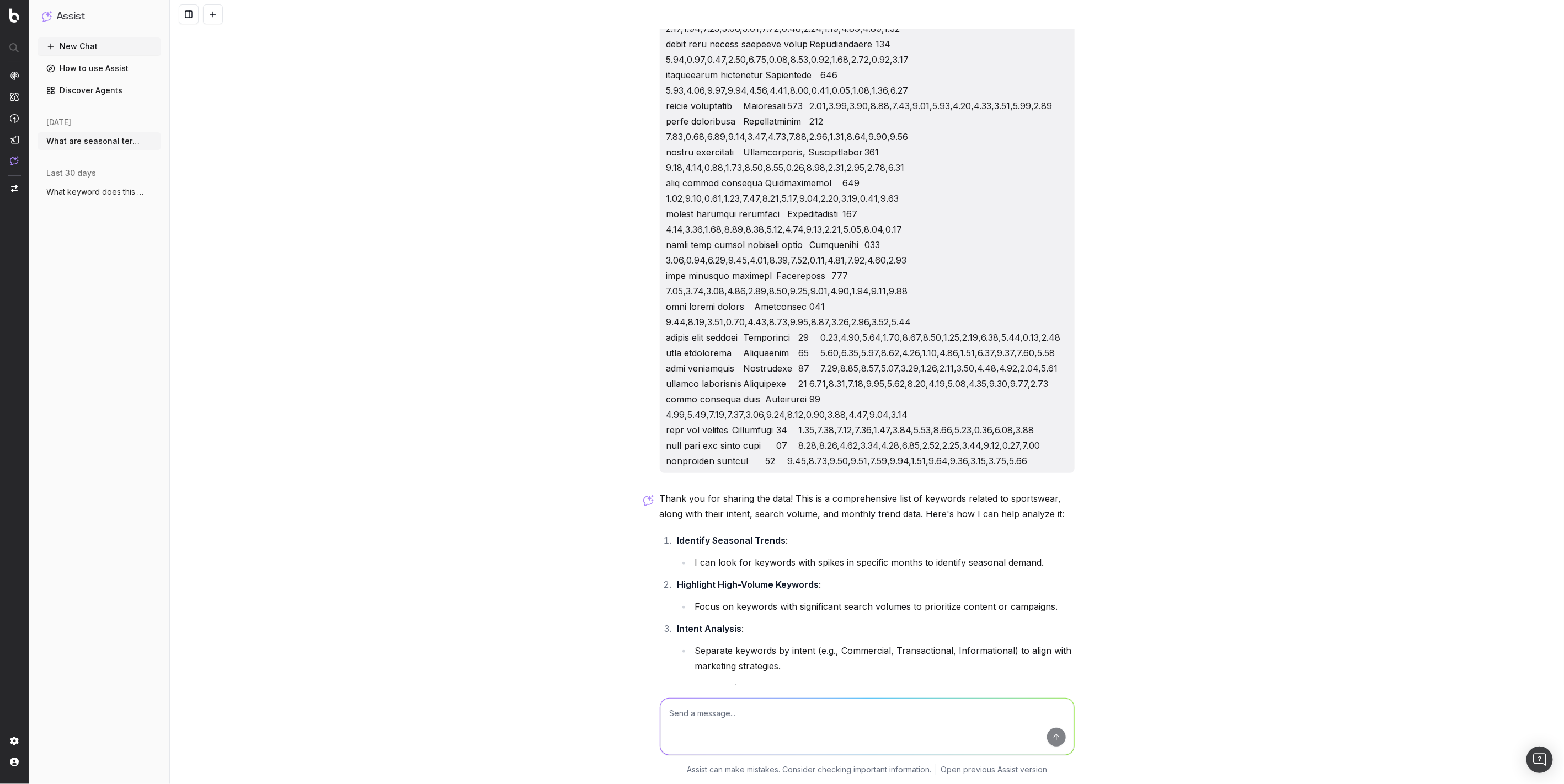
scroll to position [14030, 0]
click at [780, 723] on textarea at bounding box center [867, 726] width 414 height 56
type textarea "identify seasonal trends"
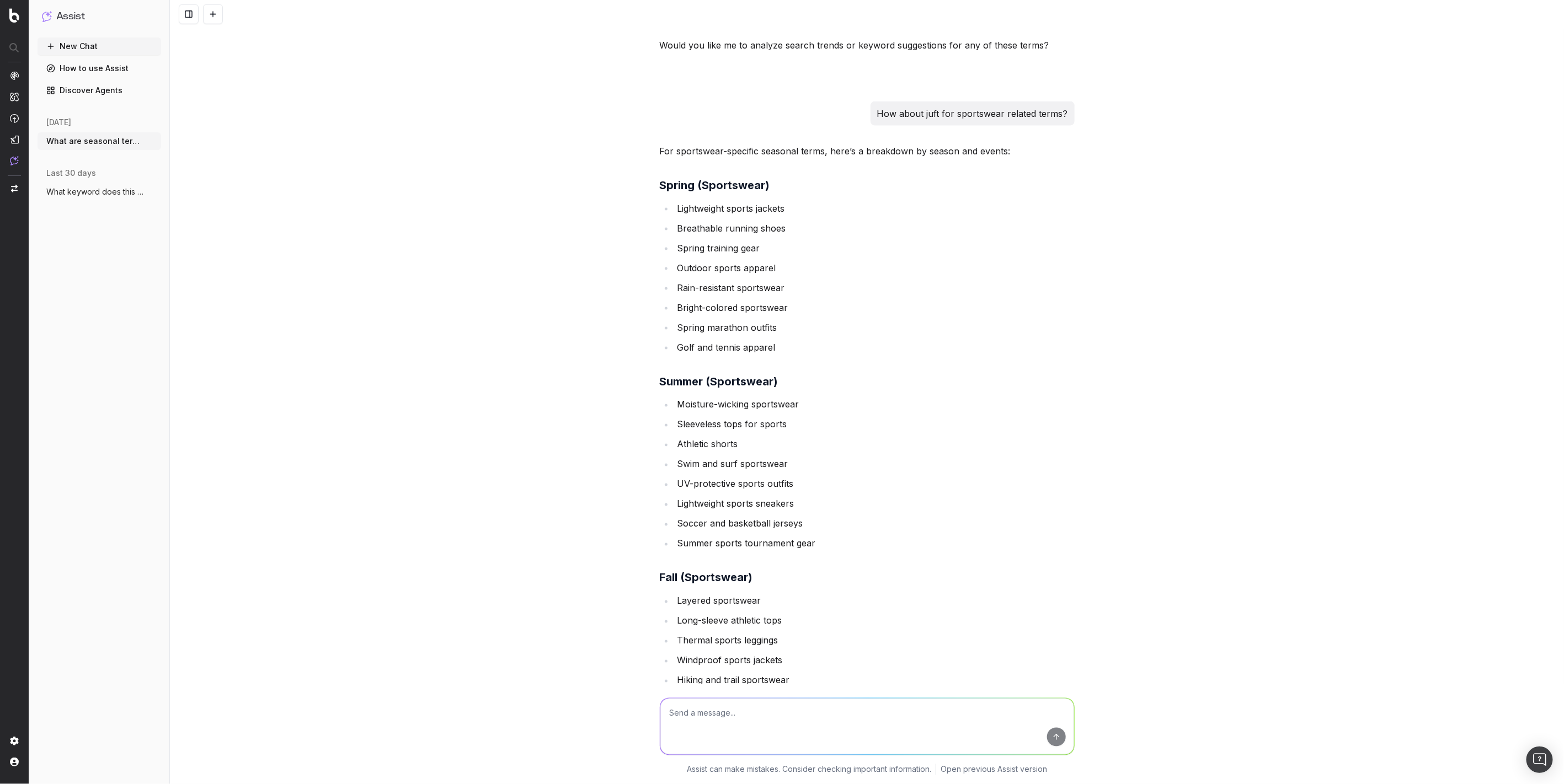
scroll to position [954, 0]
